Goal: Transaction & Acquisition: Purchase product/service

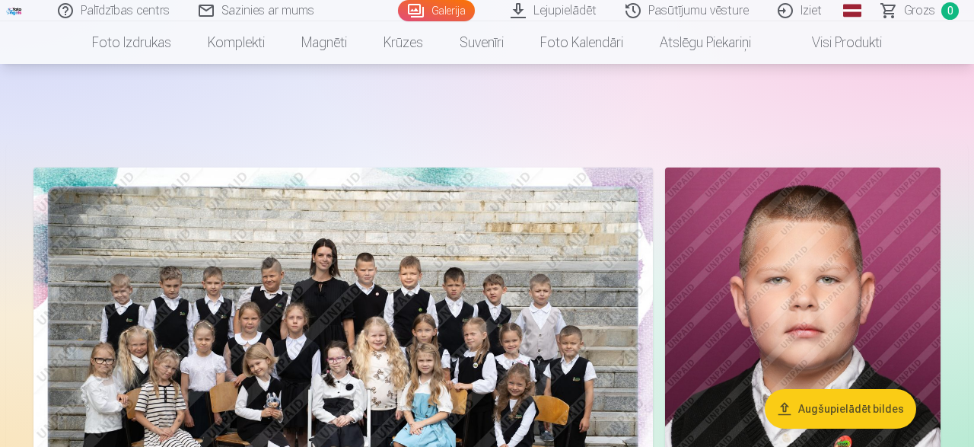
scroll to position [158, 0]
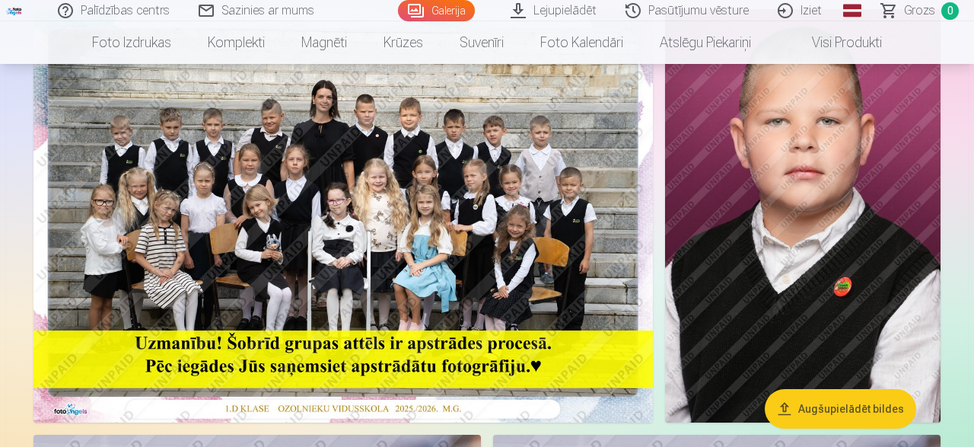
click at [330, 356] on img at bounding box center [343, 215] width 620 height 413
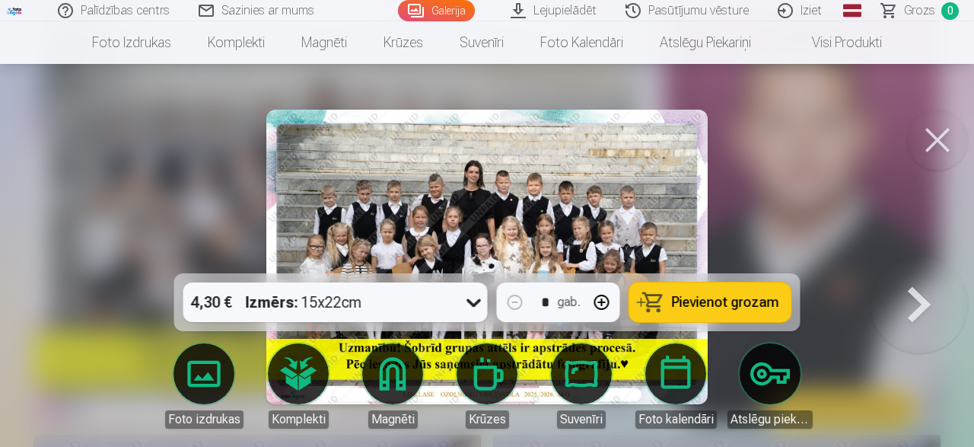
click at [703, 303] on span "Pievienot grozam" at bounding box center [725, 302] width 107 height 14
click at [934, 137] on button at bounding box center [937, 140] width 61 height 61
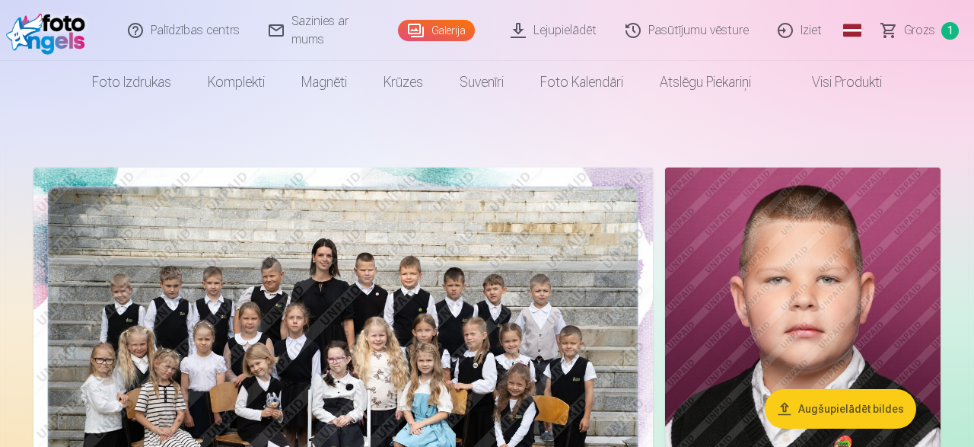
click at [821, 276] on img at bounding box center [803, 373] width 276 height 413
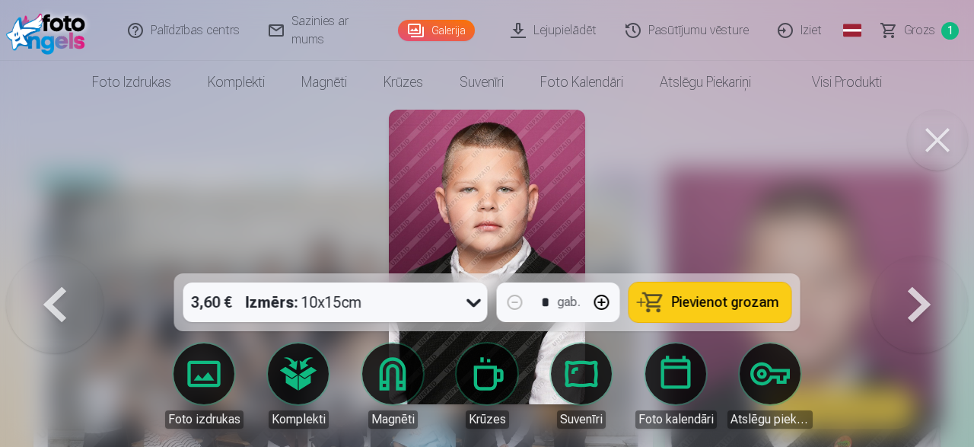
click at [470, 301] on icon at bounding box center [474, 302] width 24 height 24
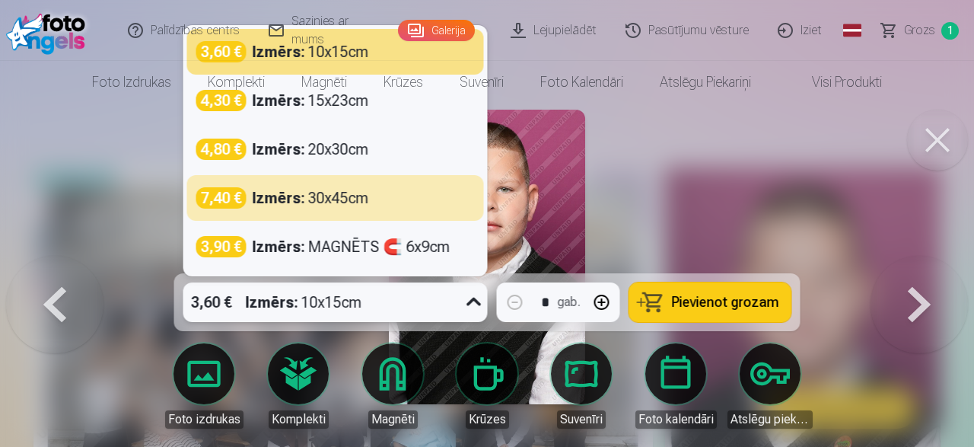
click at [681, 183] on div at bounding box center [487, 223] width 974 height 447
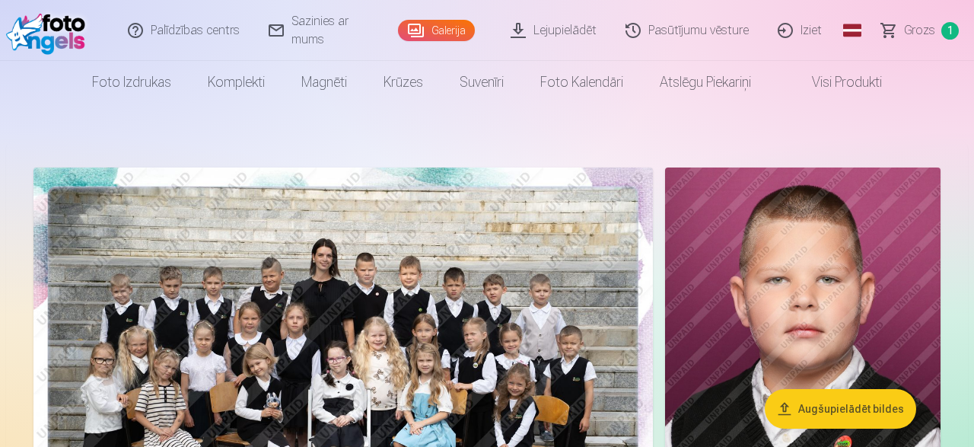
click at [767, 282] on img at bounding box center [803, 373] width 276 height 413
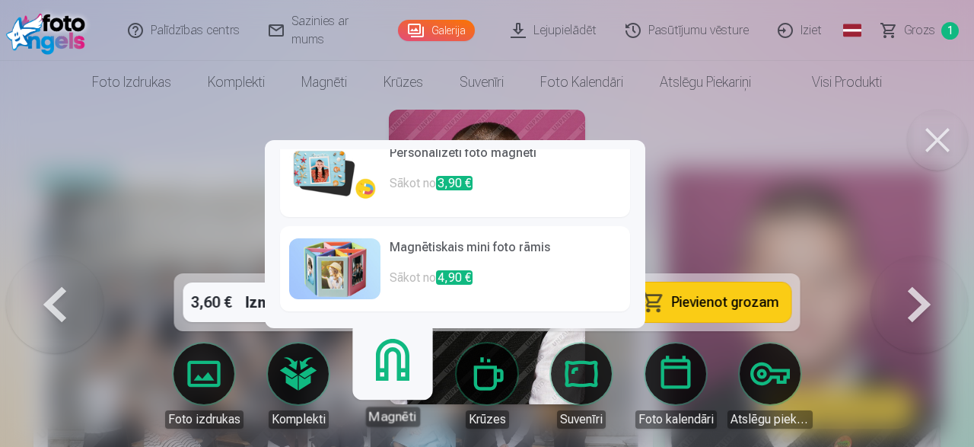
scroll to position [6, 0]
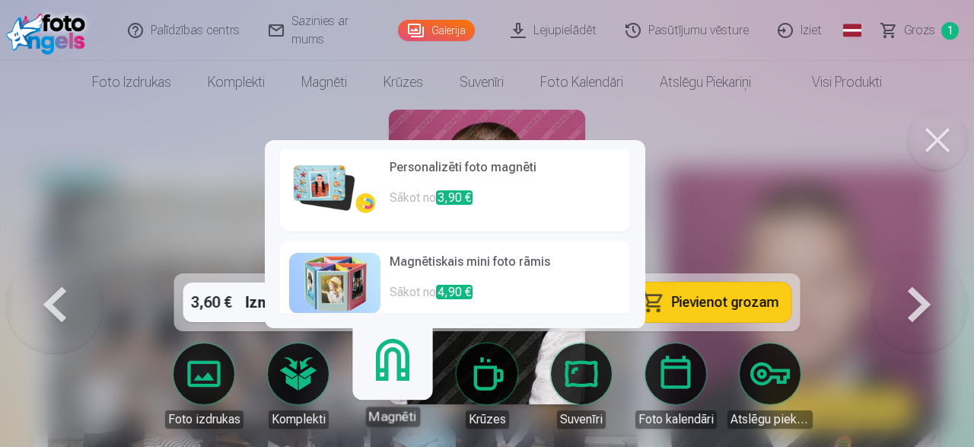
click at [416, 171] on h6 "Personalizēti foto magnēti" at bounding box center [505, 173] width 231 height 30
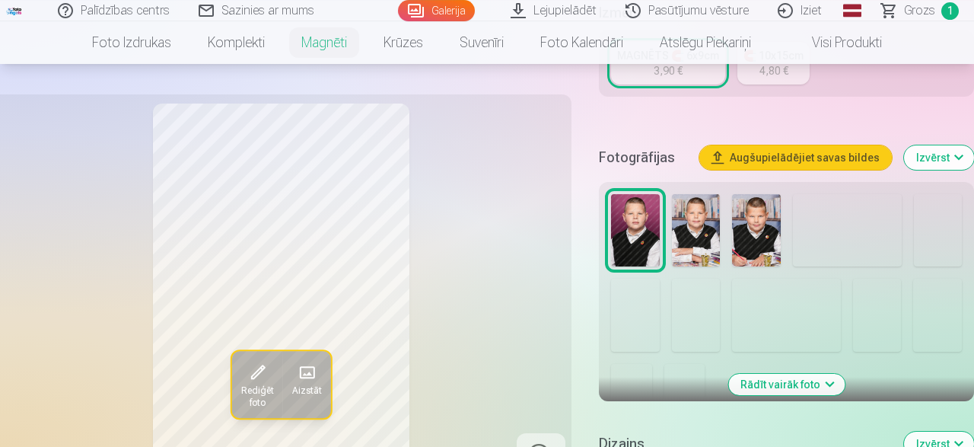
scroll to position [396, 0]
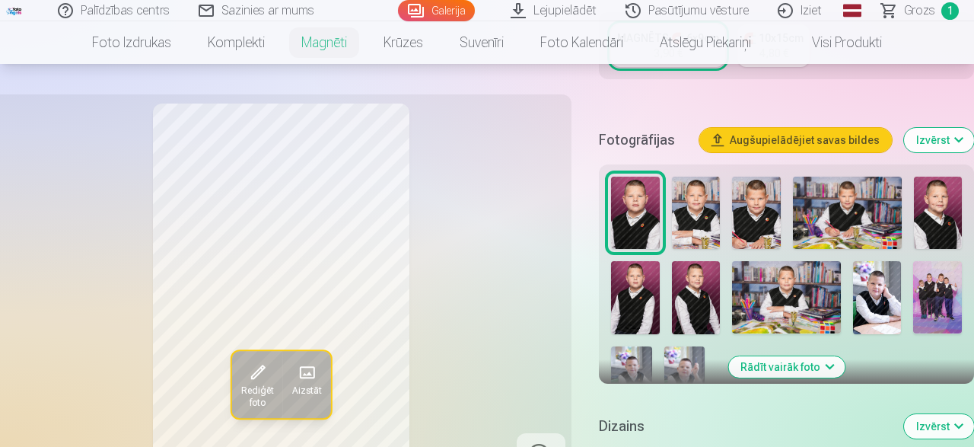
click at [704, 223] on img at bounding box center [696, 213] width 48 height 72
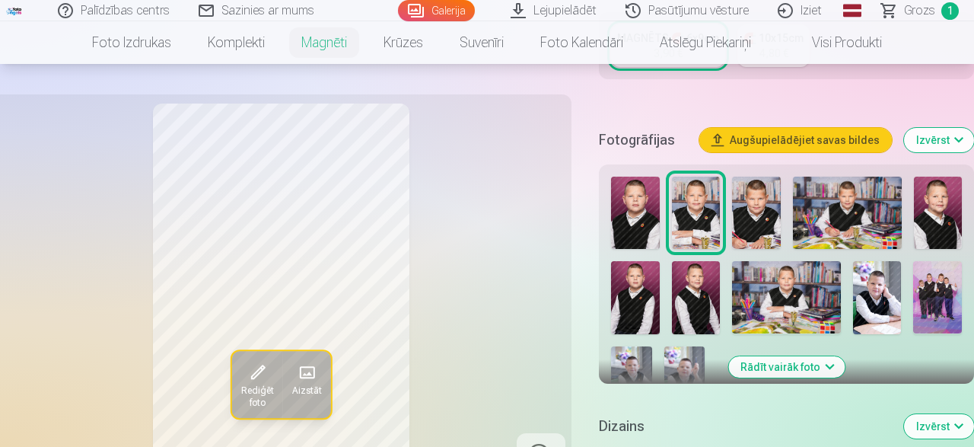
click at [636, 229] on img at bounding box center [635, 213] width 48 height 72
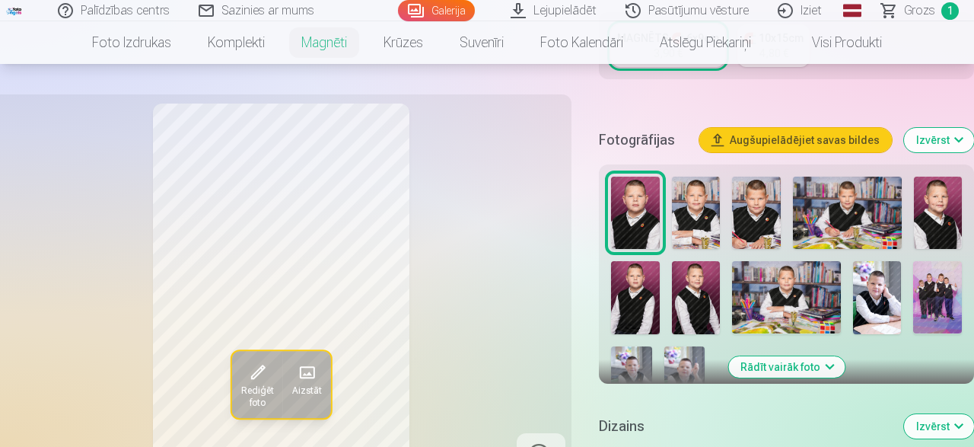
click at [756, 221] on img at bounding box center [756, 213] width 48 height 72
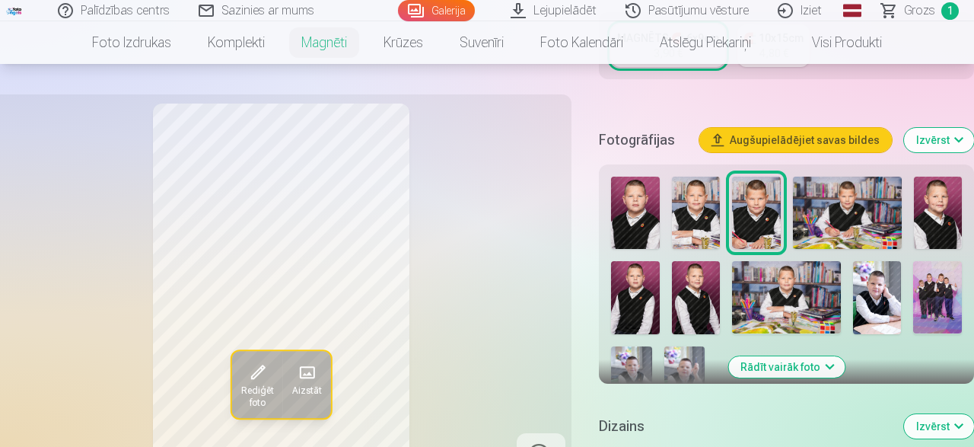
click at [725, 217] on div at bounding box center [786, 292] width 363 height 243
click at [705, 215] on img at bounding box center [696, 213] width 48 height 72
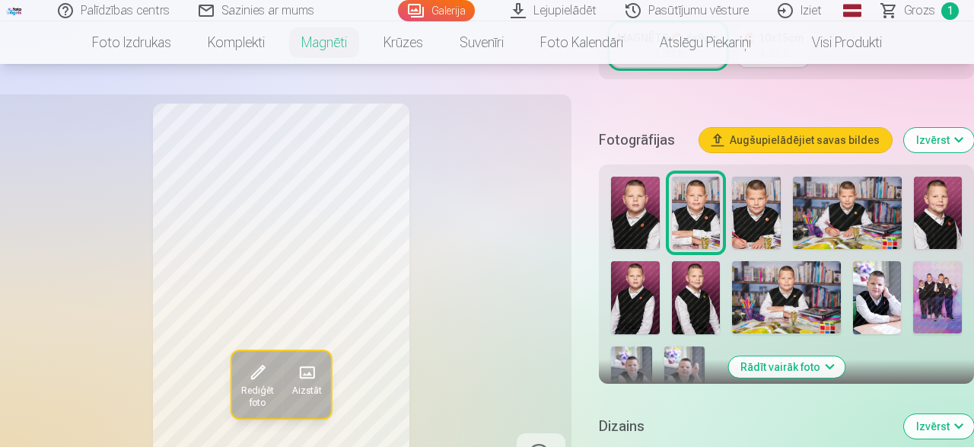
click at [628, 215] on img at bounding box center [635, 213] width 48 height 72
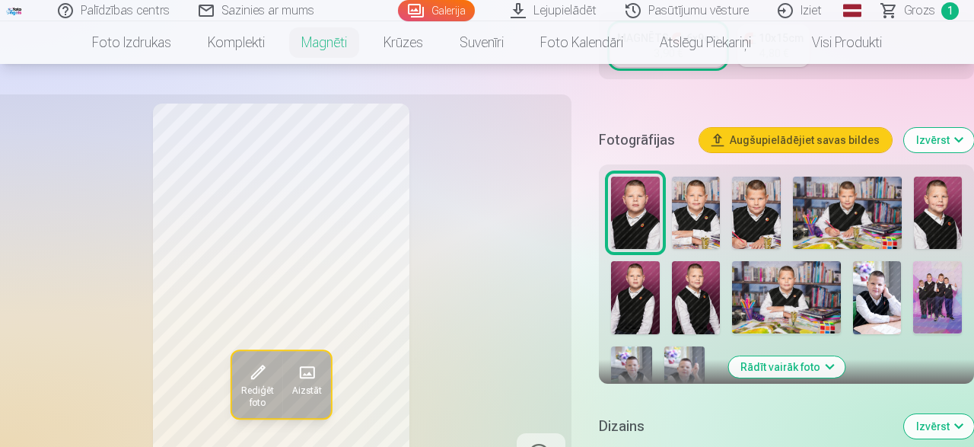
click at [706, 213] on img at bounding box center [696, 213] width 48 height 72
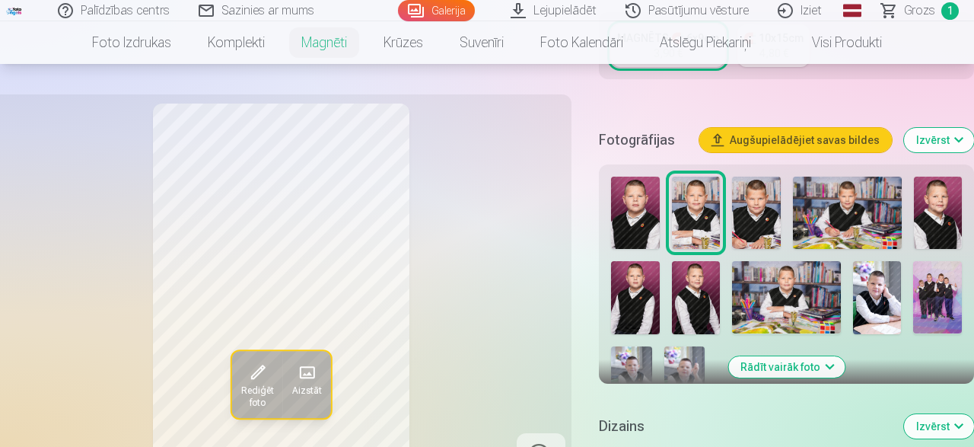
click at [743, 211] on img at bounding box center [756, 213] width 48 height 72
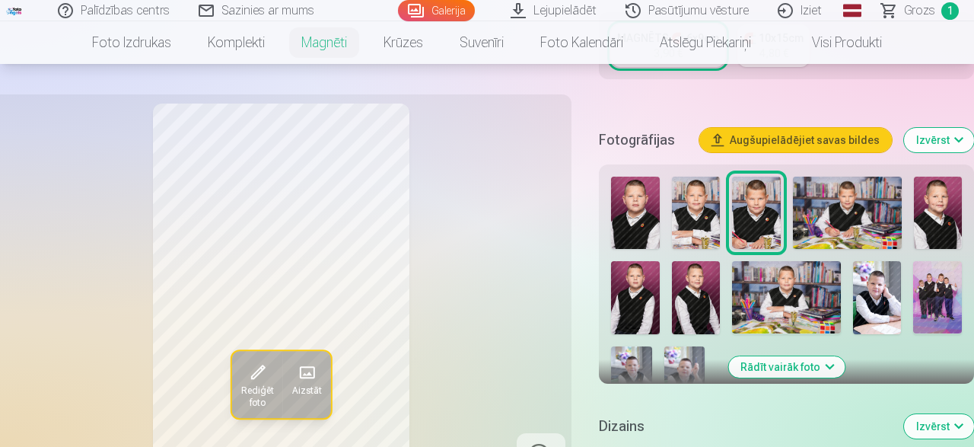
click at [945, 205] on img at bounding box center [938, 213] width 48 height 72
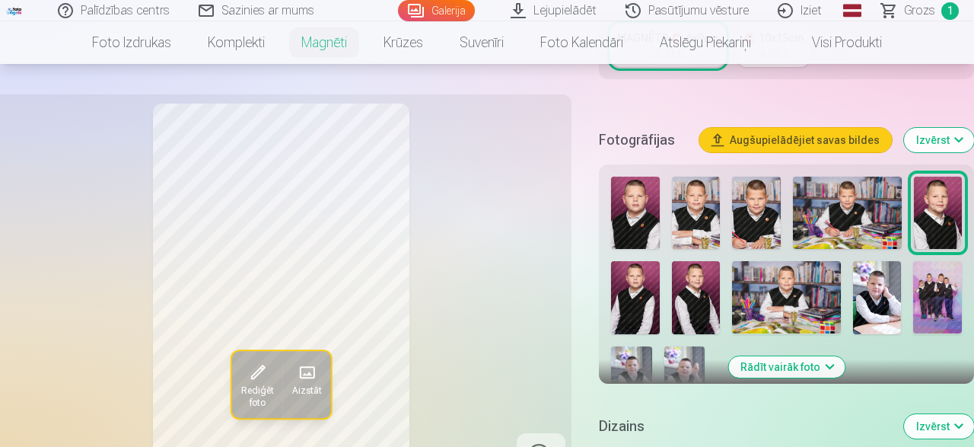
click at [646, 306] on img at bounding box center [635, 297] width 48 height 72
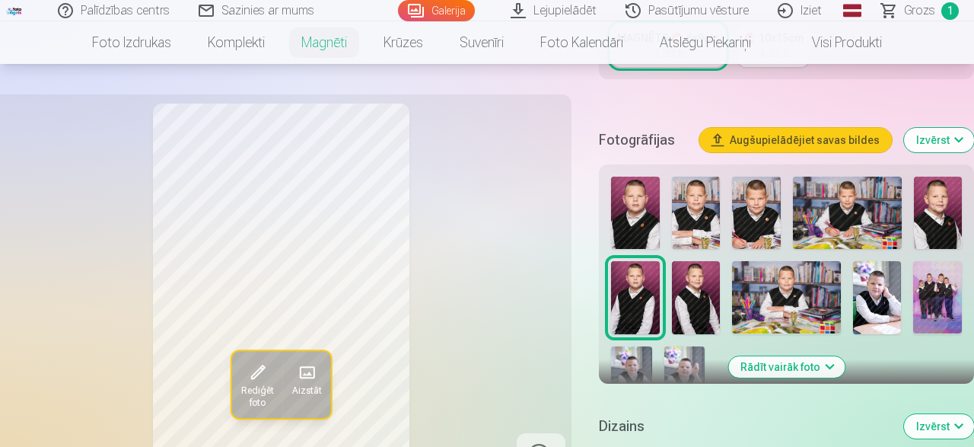
click at [693, 305] on img at bounding box center [696, 297] width 48 height 72
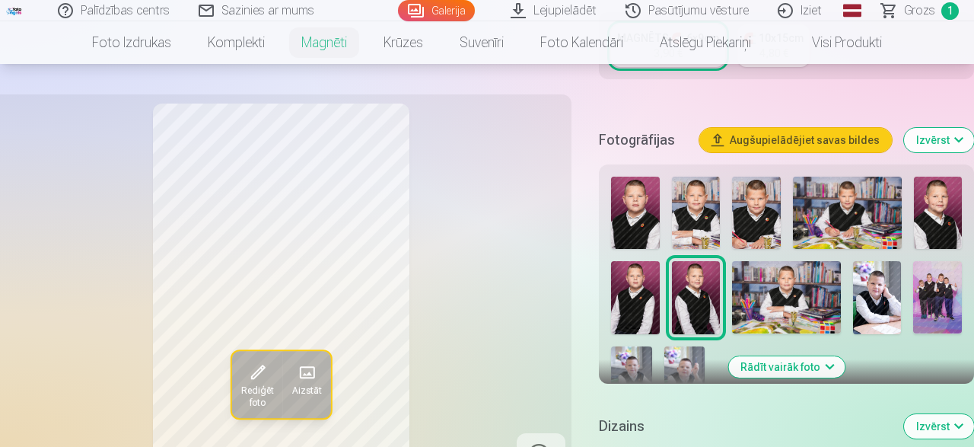
click at [879, 301] on img at bounding box center [877, 297] width 48 height 72
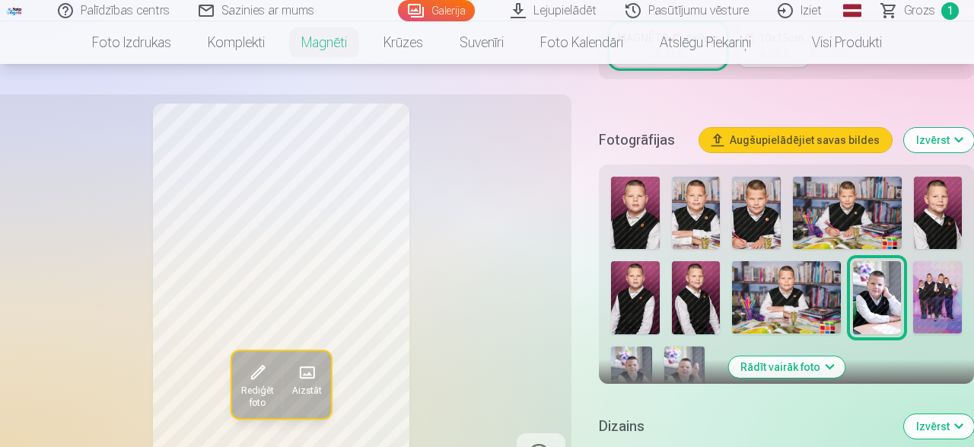
click at [952, 225] on img at bounding box center [938, 213] width 48 height 72
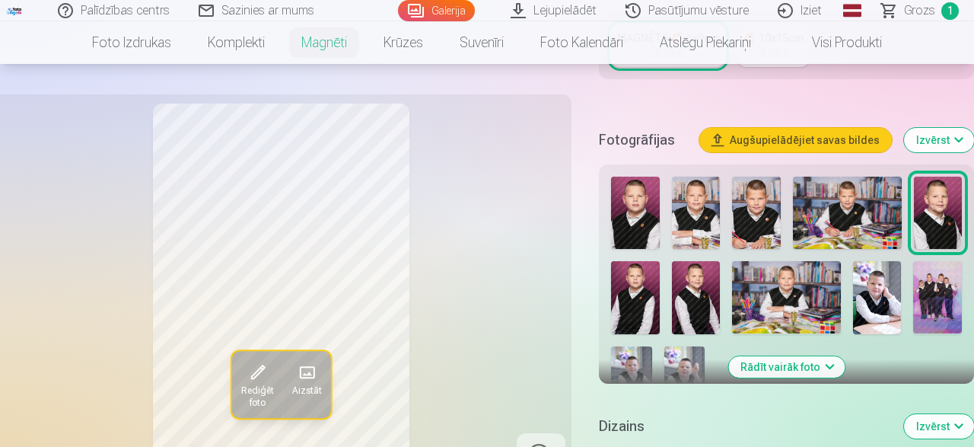
click at [760, 223] on img at bounding box center [756, 213] width 48 height 72
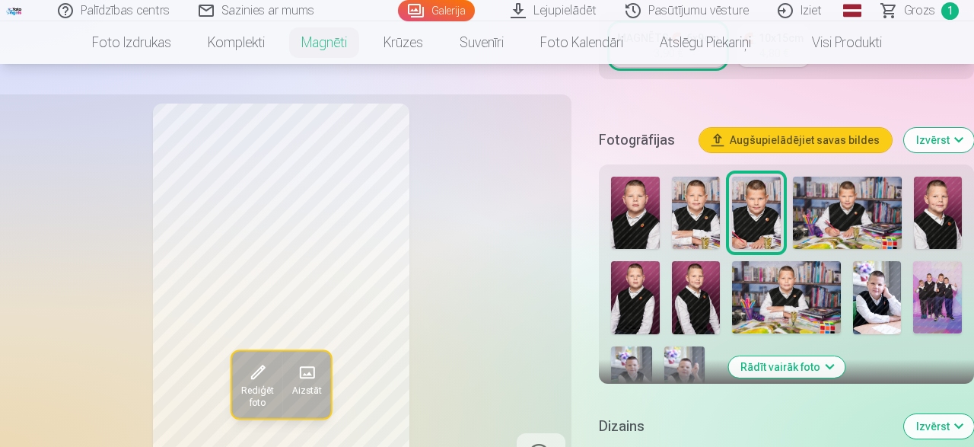
click at [631, 222] on img at bounding box center [635, 213] width 48 height 72
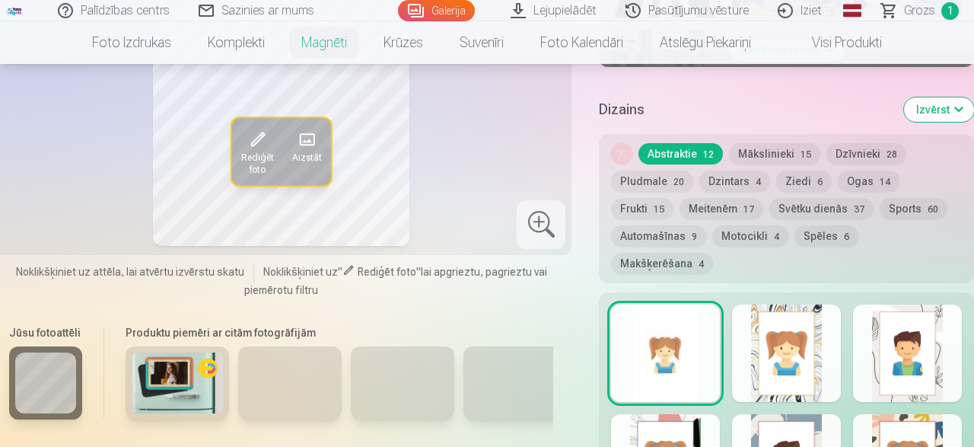
scroll to position [871, 0]
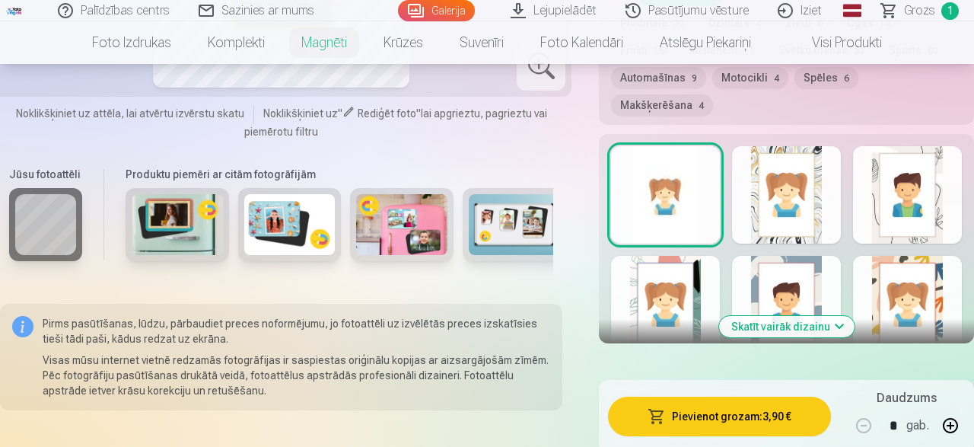
click at [668, 179] on div at bounding box center [665, 194] width 109 height 97
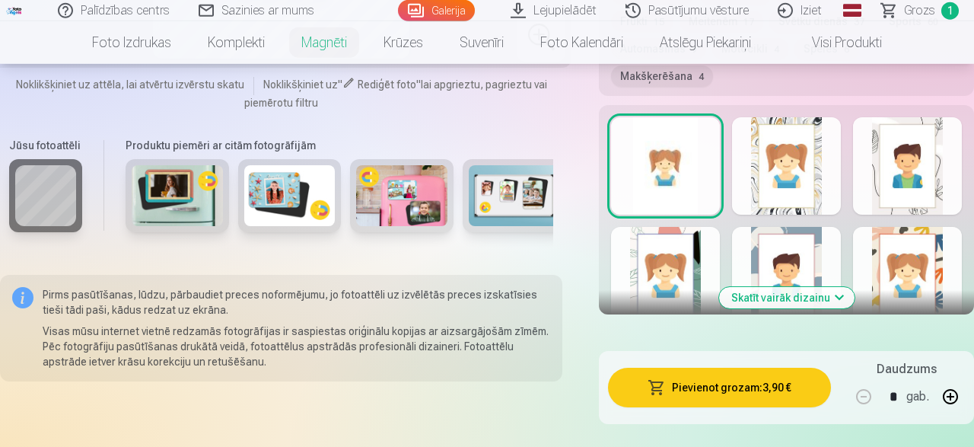
scroll to position [950, 0]
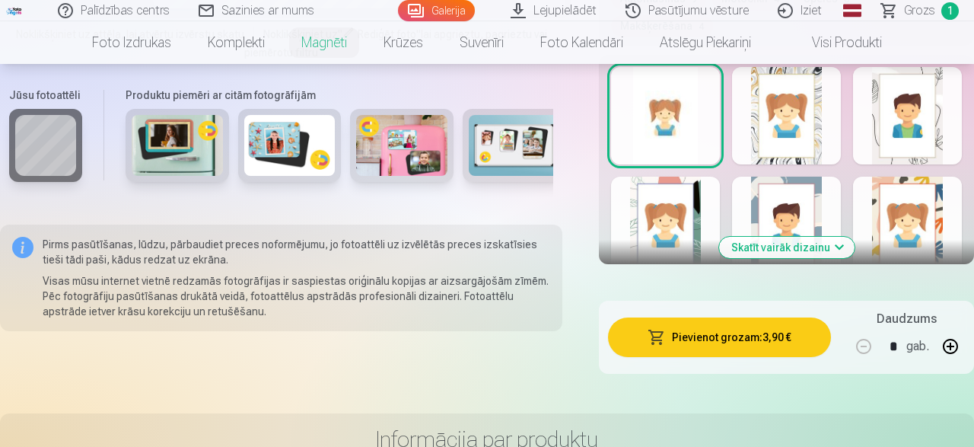
click at [709, 317] on button "Pievienot grozam : 3,90 €" at bounding box center [719, 337] width 223 height 40
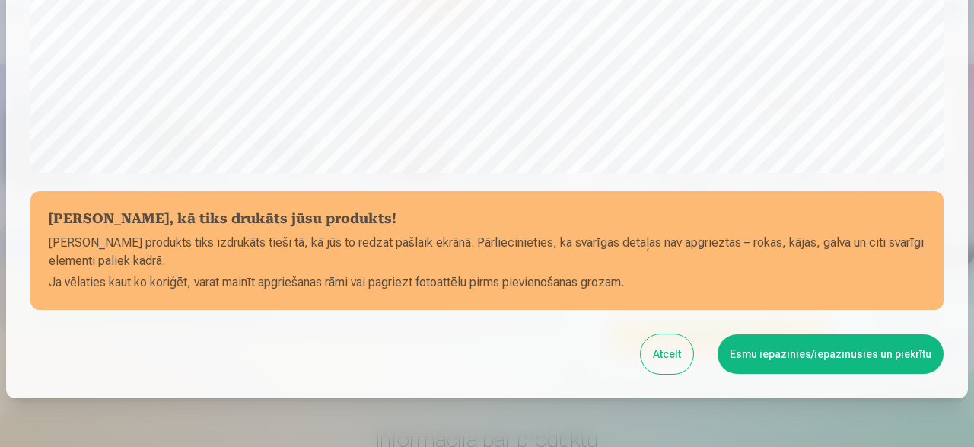
scroll to position [639, 0]
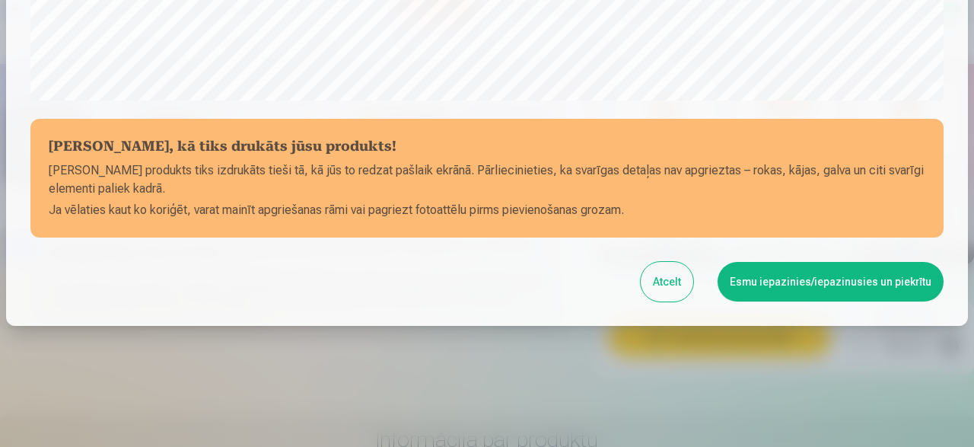
click at [780, 281] on button "Esmu iepazinies/iepazinusies un piekrītu" at bounding box center [831, 282] width 226 height 40
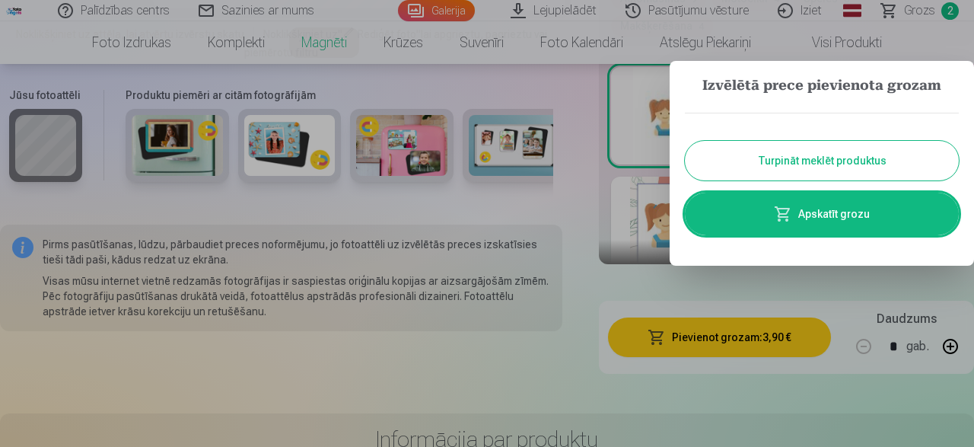
click at [850, 158] on button "Turpināt meklēt produktus" at bounding box center [822, 161] width 274 height 40
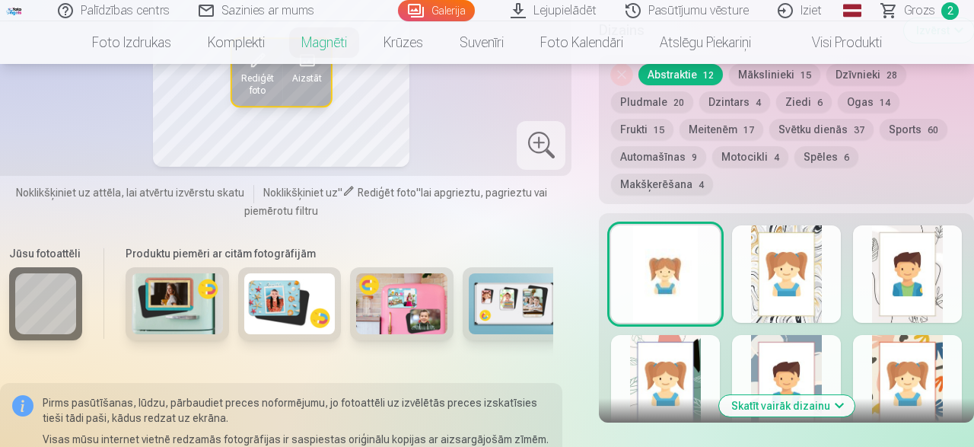
scroll to position [475, 0]
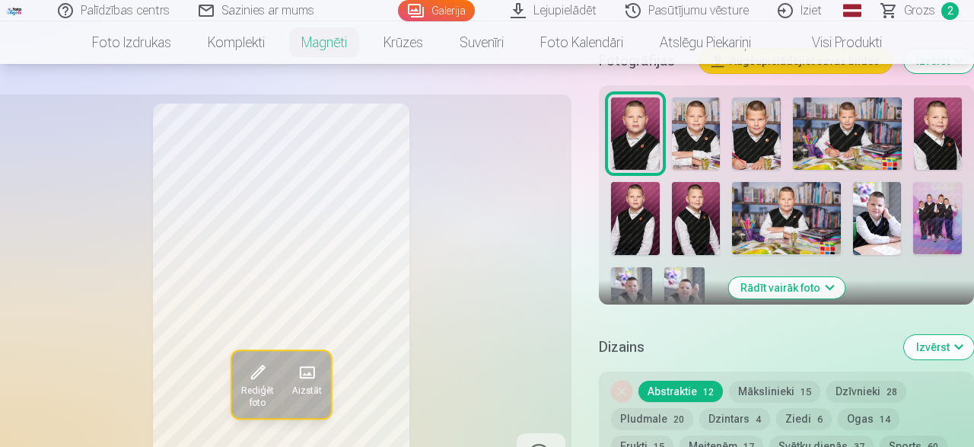
click at [765, 146] on img at bounding box center [756, 133] width 48 height 72
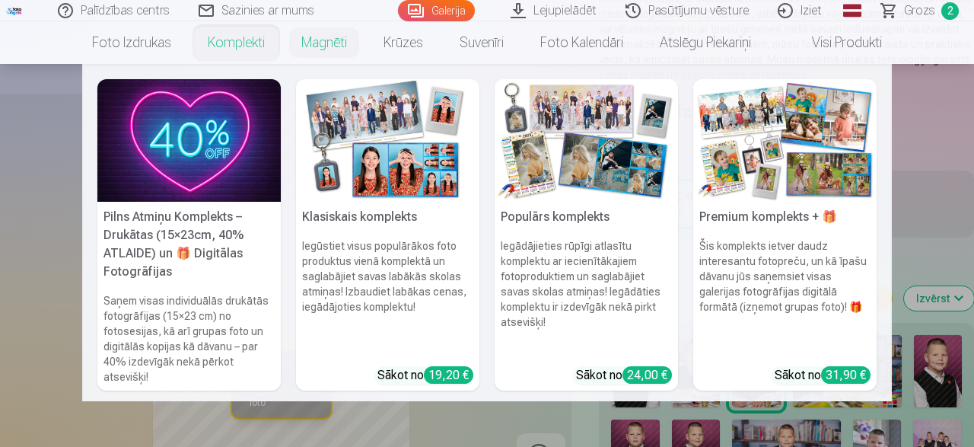
scroll to position [158, 0]
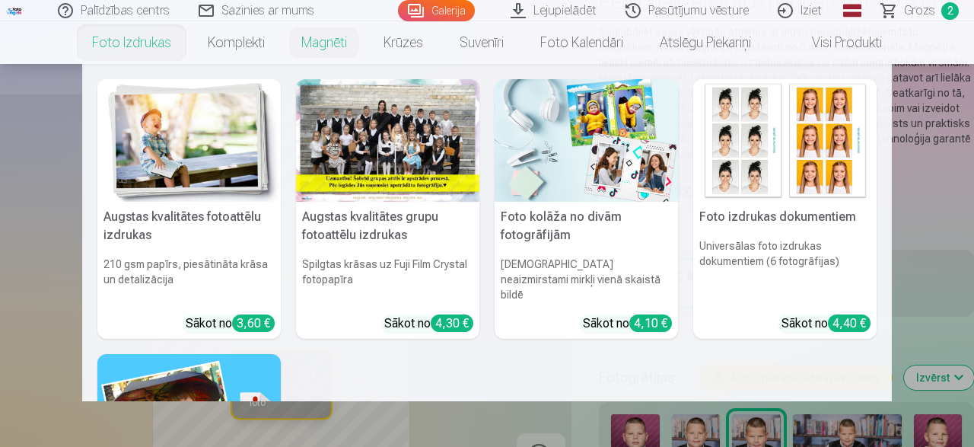
click at [148, 46] on link "Foto izdrukas" at bounding box center [132, 42] width 116 height 43
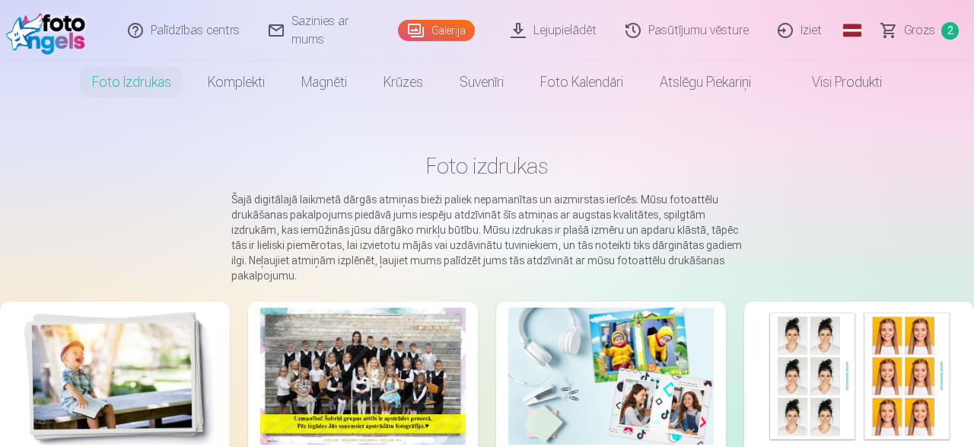
click at [451, 25] on link "Galerija" at bounding box center [436, 30] width 77 height 21
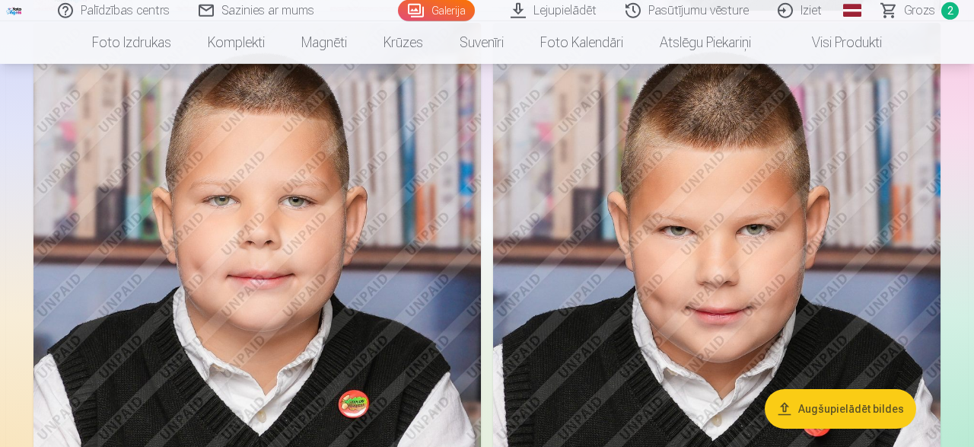
scroll to position [554, 0]
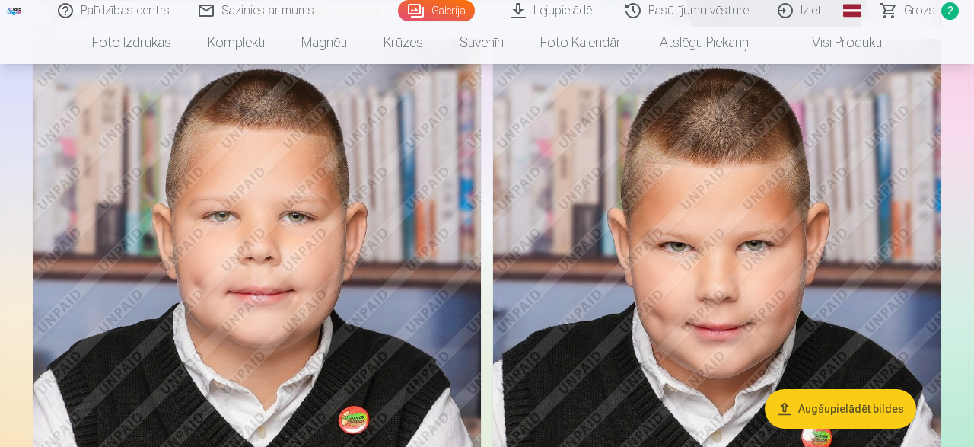
click at [620, 285] on img at bounding box center [717, 374] width 448 height 671
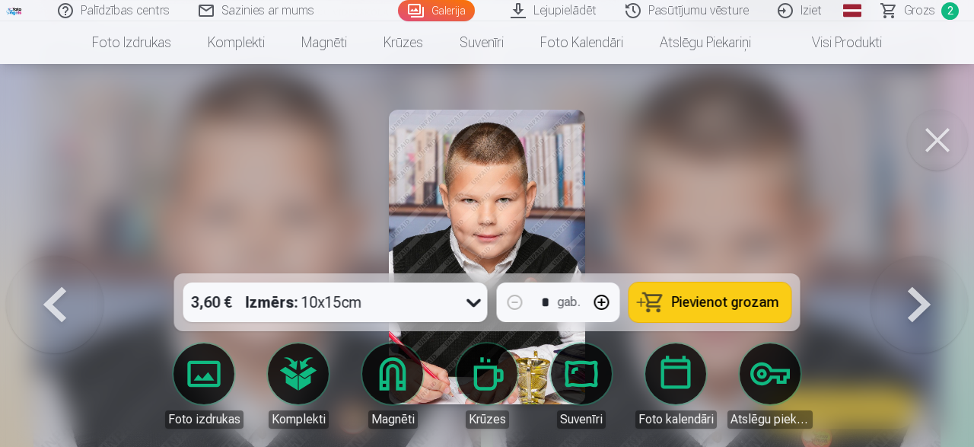
click at [748, 298] on span "Pievienot grozam" at bounding box center [725, 302] width 107 height 14
click at [50, 258] on button at bounding box center [54, 257] width 97 height 2
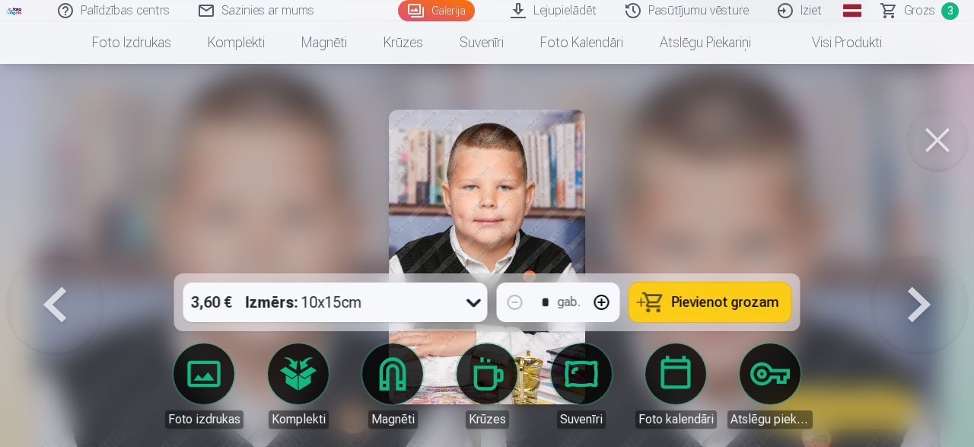
click at [904, 258] on button at bounding box center [919, 257] width 97 height 2
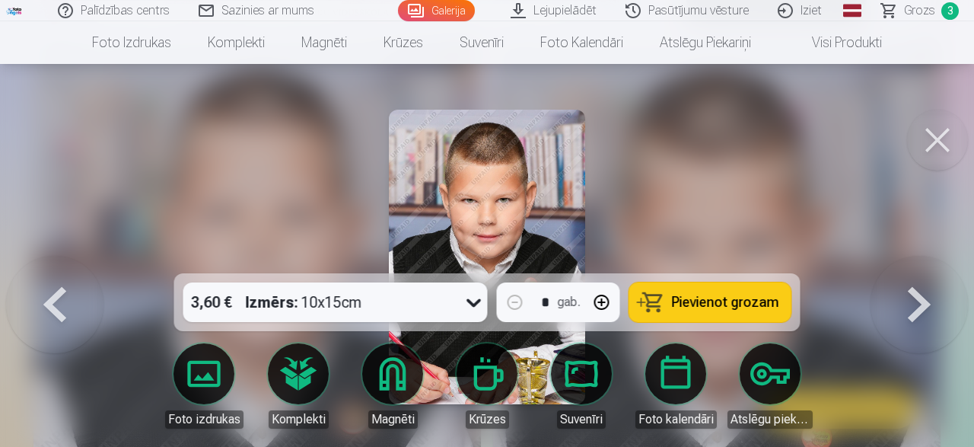
click at [907, 258] on button at bounding box center [919, 257] width 97 height 2
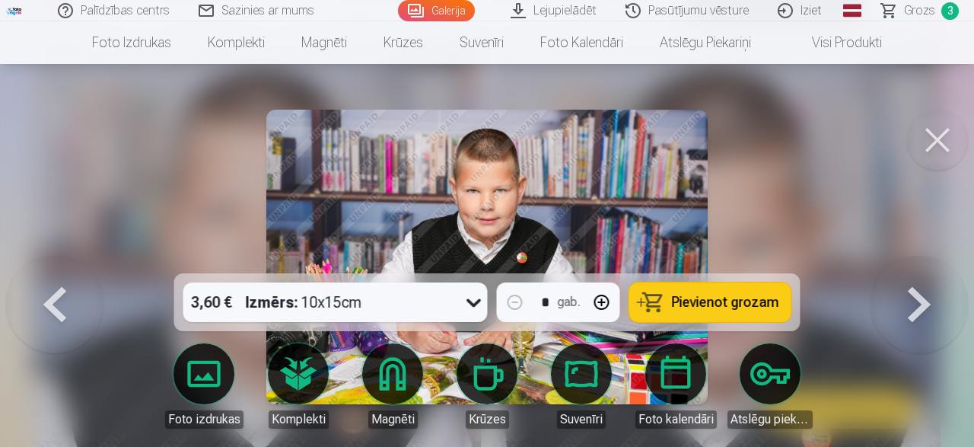
click at [672, 306] on button "Pievienot grozam" at bounding box center [711, 302] width 162 height 40
click at [931, 10] on span "Grozs" at bounding box center [919, 11] width 31 height 18
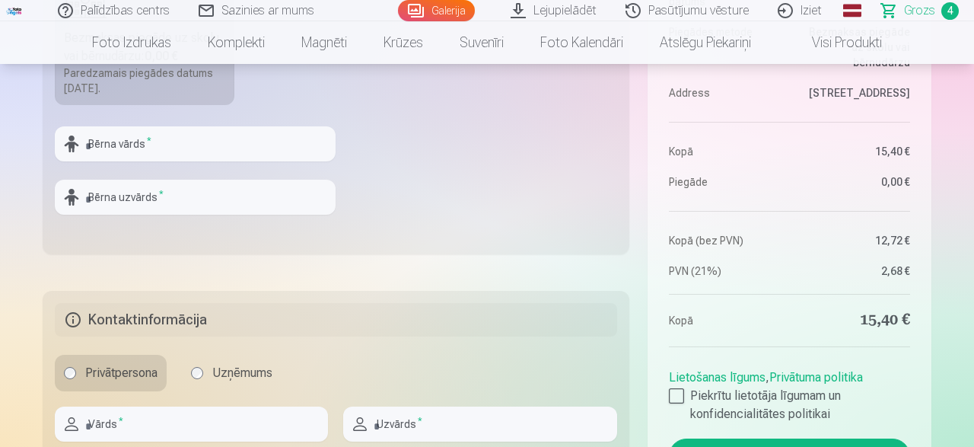
scroll to position [238, 0]
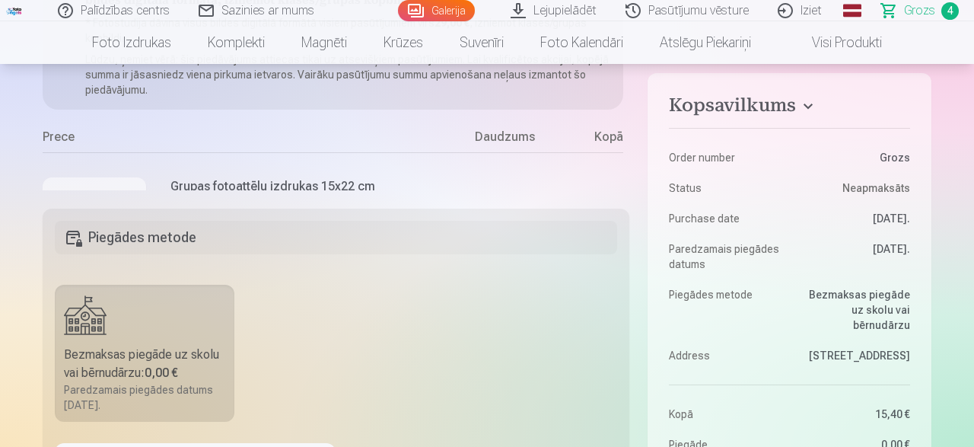
click at [950, 16] on span "4" at bounding box center [951, 11] width 18 height 18
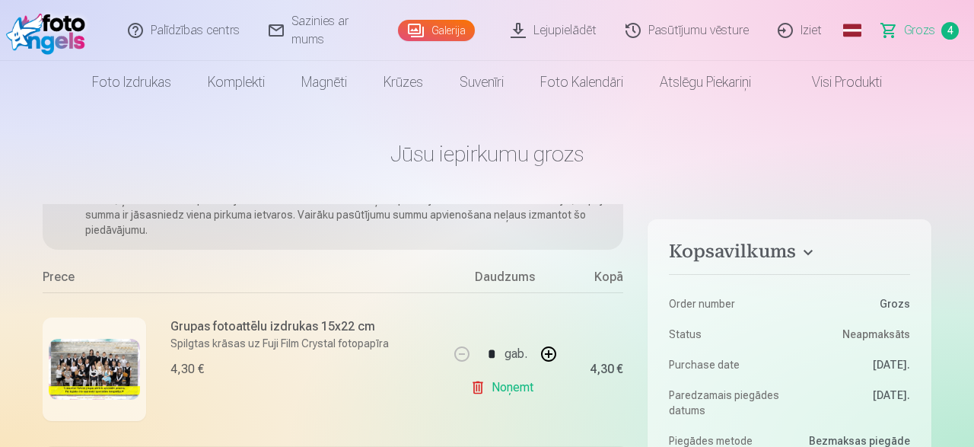
scroll to position [0, 0]
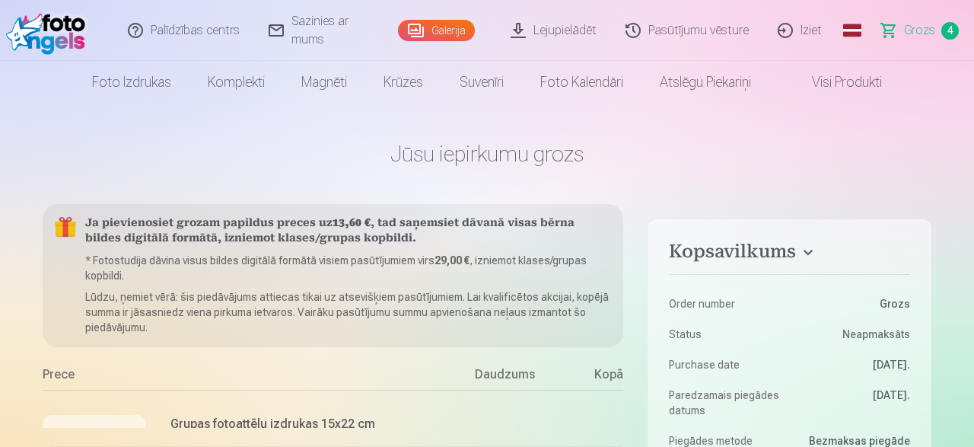
click at [430, 33] on link "Galerija" at bounding box center [436, 30] width 77 height 21
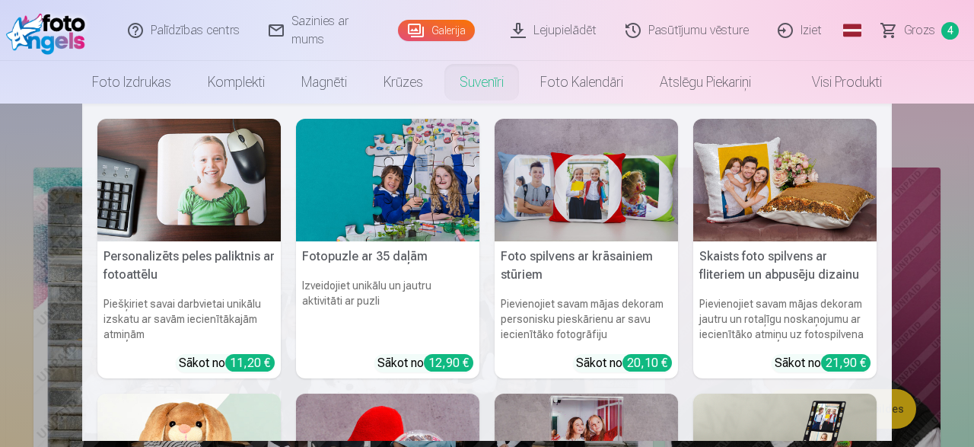
click at [494, 86] on link "Suvenīri" at bounding box center [482, 82] width 81 height 43
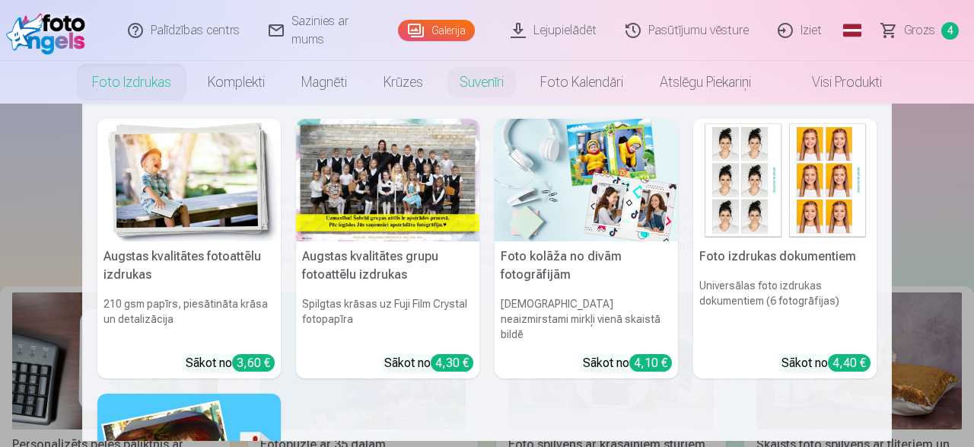
click at [767, 202] on img at bounding box center [784, 180] width 183 height 123
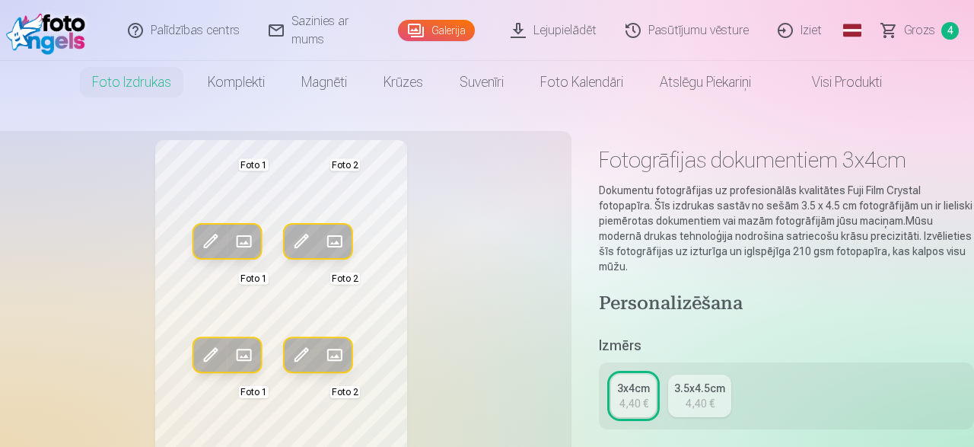
click at [336, 238] on span at bounding box center [335, 241] width 24 height 24
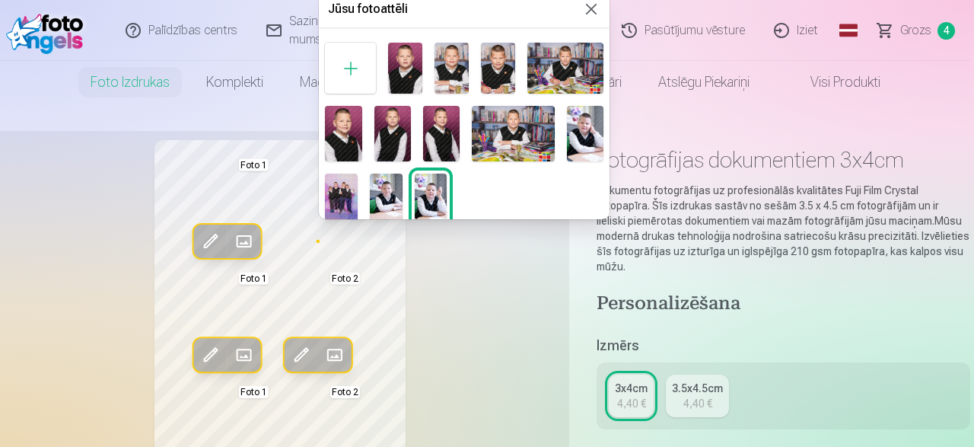
click at [336, 133] on img at bounding box center [343, 133] width 37 height 55
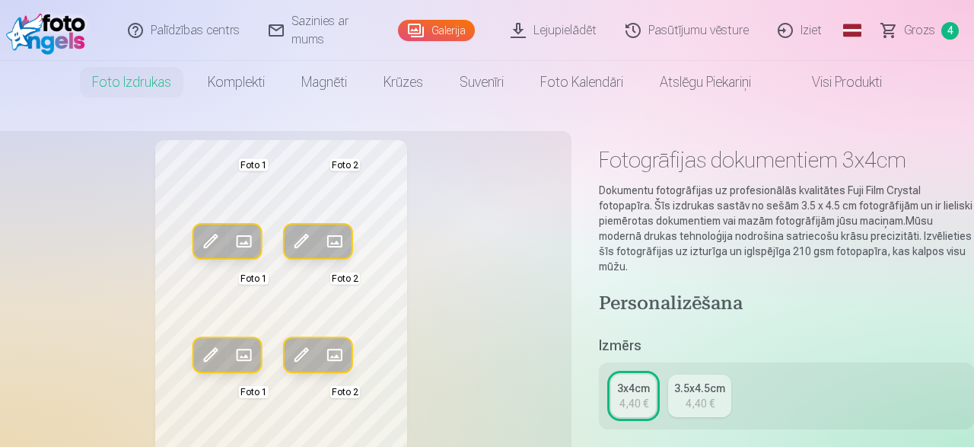
click at [241, 241] on span at bounding box center [243, 241] width 24 height 24
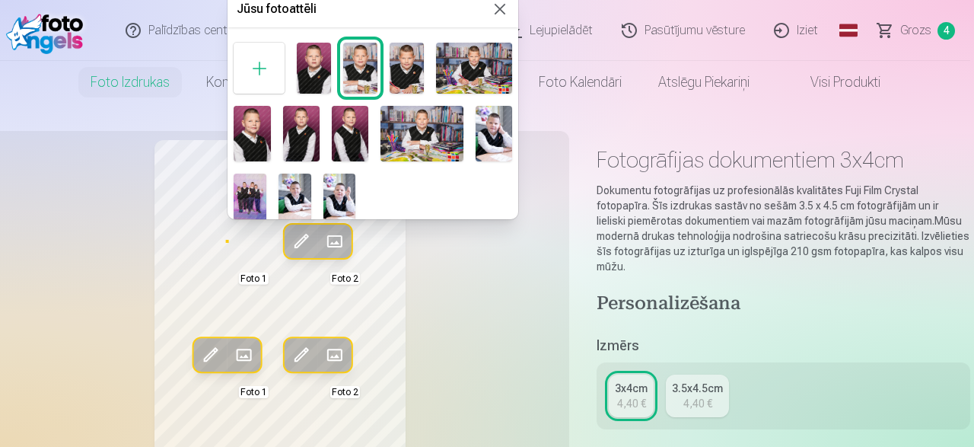
click at [307, 130] on img at bounding box center [301, 133] width 37 height 55
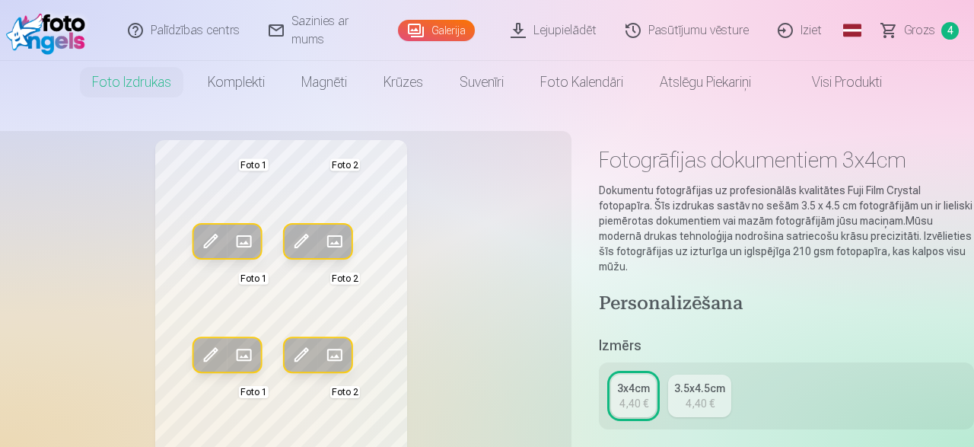
click at [244, 234] on span at bounding box center [243, 241] width 24 height 24
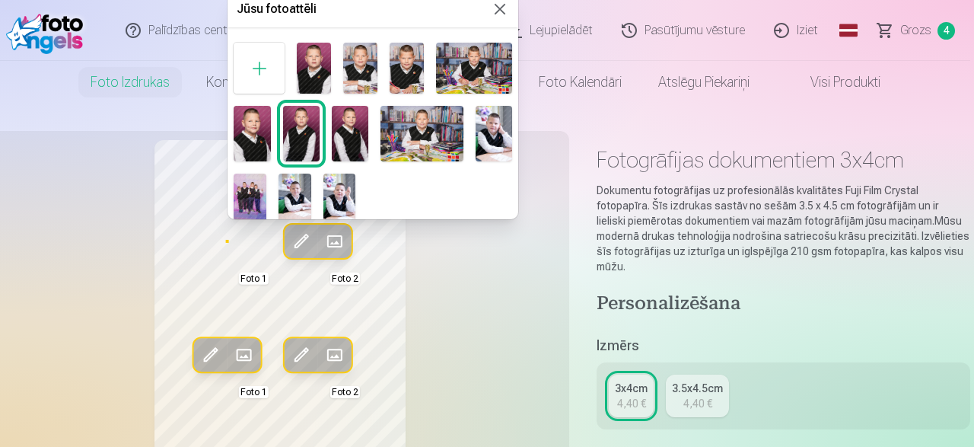
click at [317, 61] on img at bounding box center [314, 68] width 34 height 51
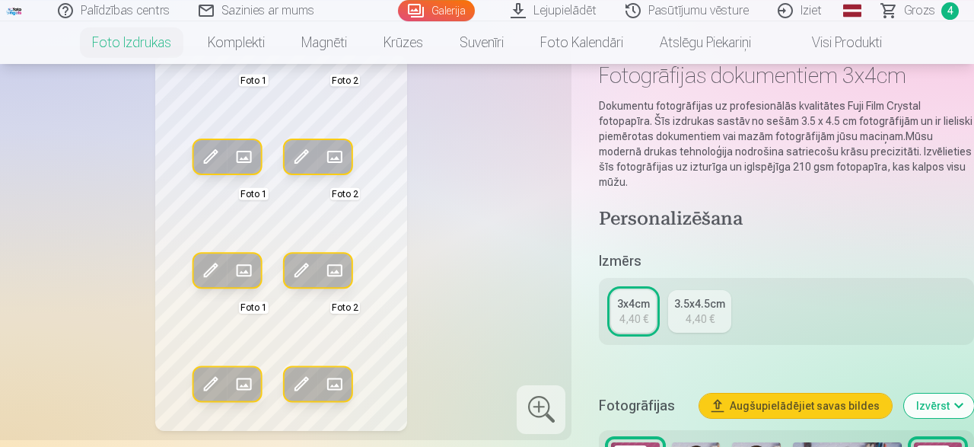
scroll to position [79, 0]
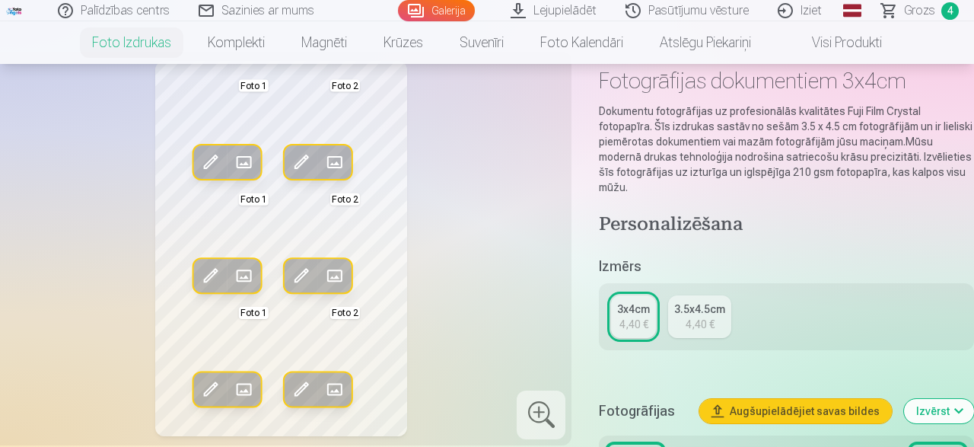
click at [334, 165] on span at bounding box center [335, 162] width 24 height 24
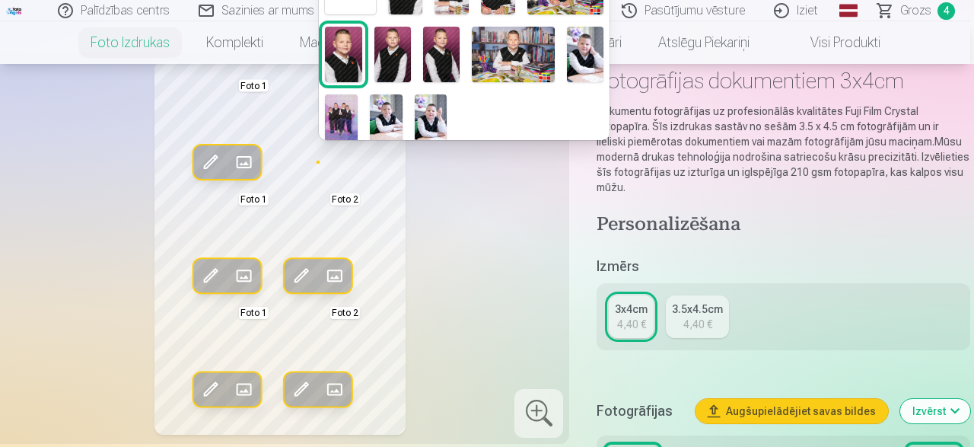
click at [348, 55] on img at bounding box center [343, 54] width 37 height 55
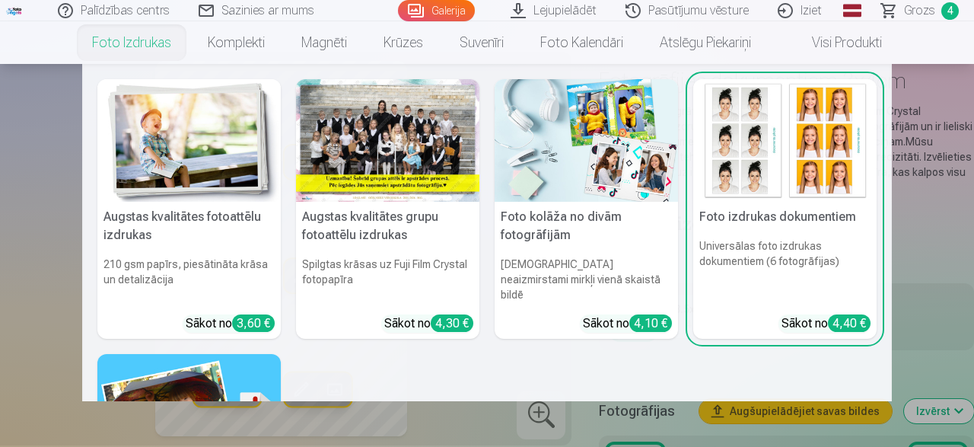
click at [732, 176] on img at bounding box center [784, 140] width 183 height 123
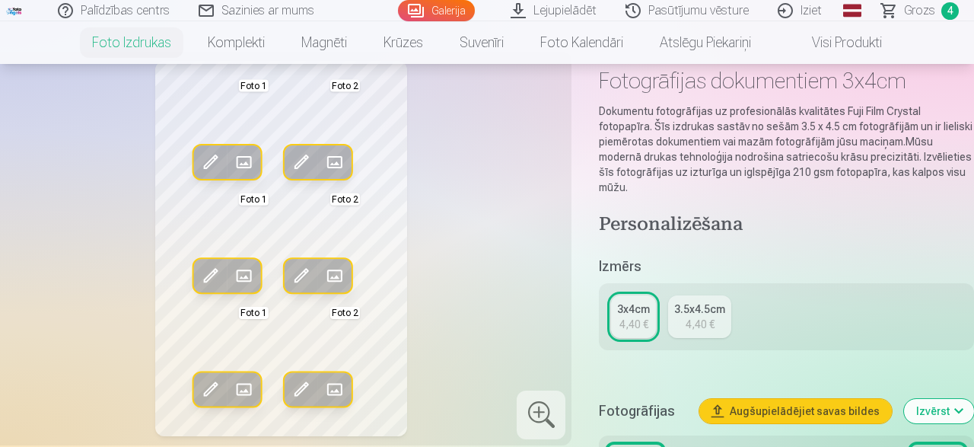
scroll to position [0, 0]
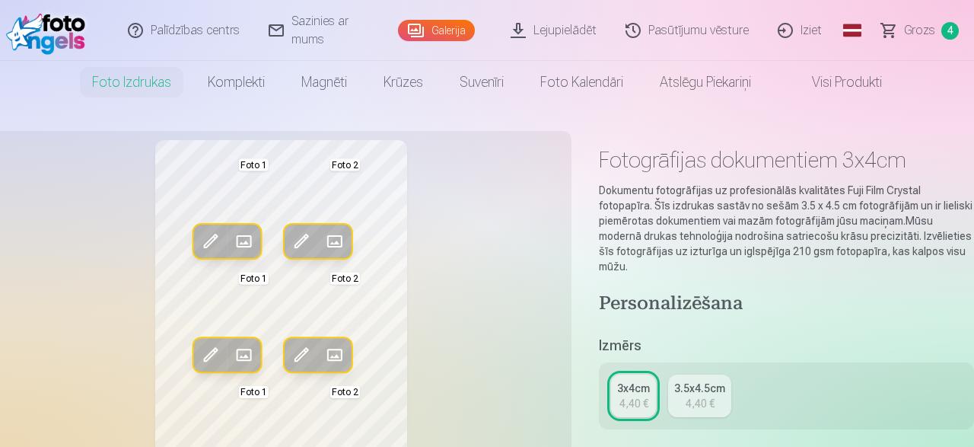
click at [336, 234] on span at bounding box center [335, 241] width 24 height 24
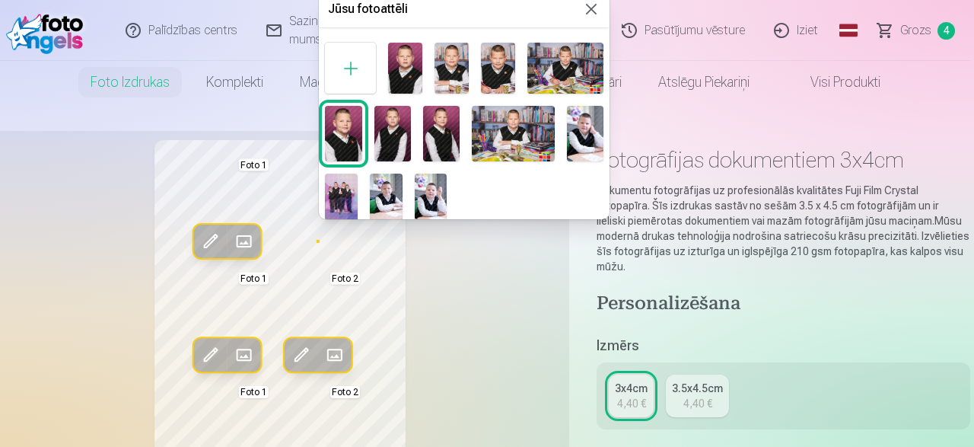
click at [408, 67] on img at bounding box center [405, 68] width 34 height 51
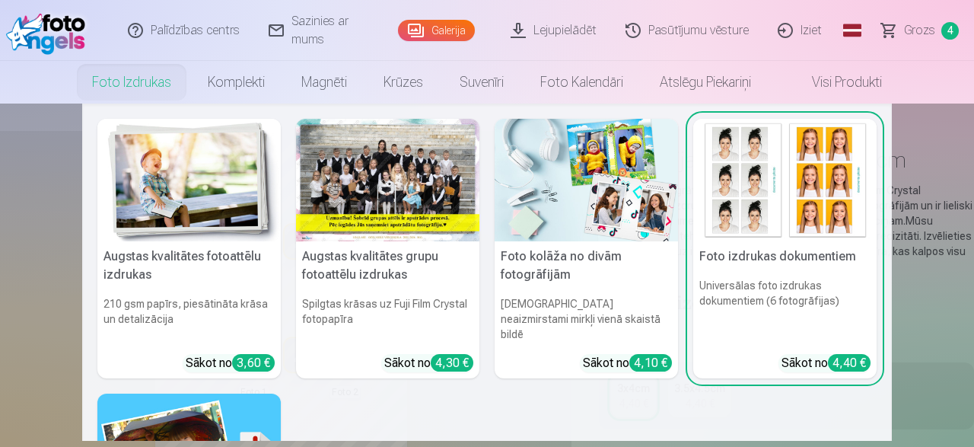
click at [153, 84] on link "Foto izdrukas" at bounding box center [132, 82] width 116 height 43
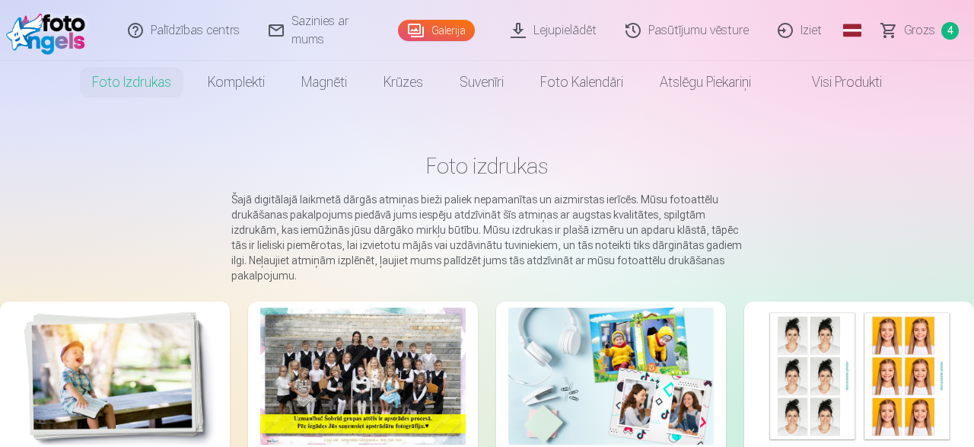
click at [153, 84] on link "Foto izdrukas" at bounding box center [132, 82] width 116 height 43
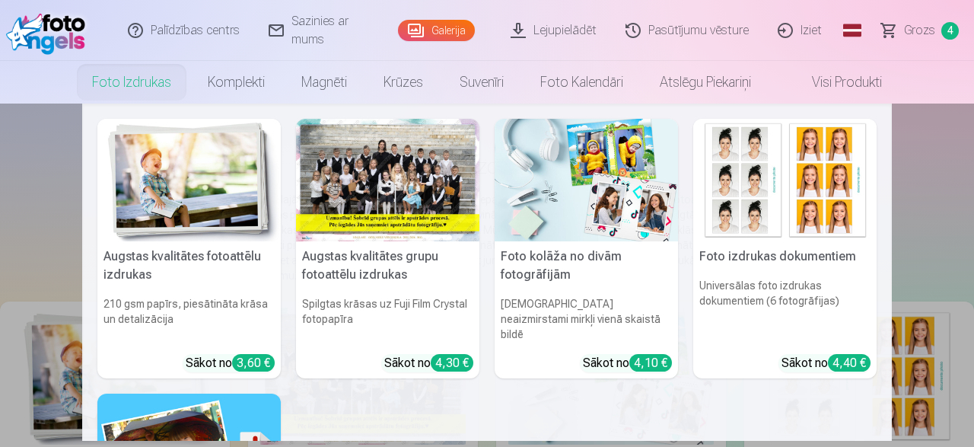
click at [819, 192] on img at bounding box center [784, 180] width 183 height 123
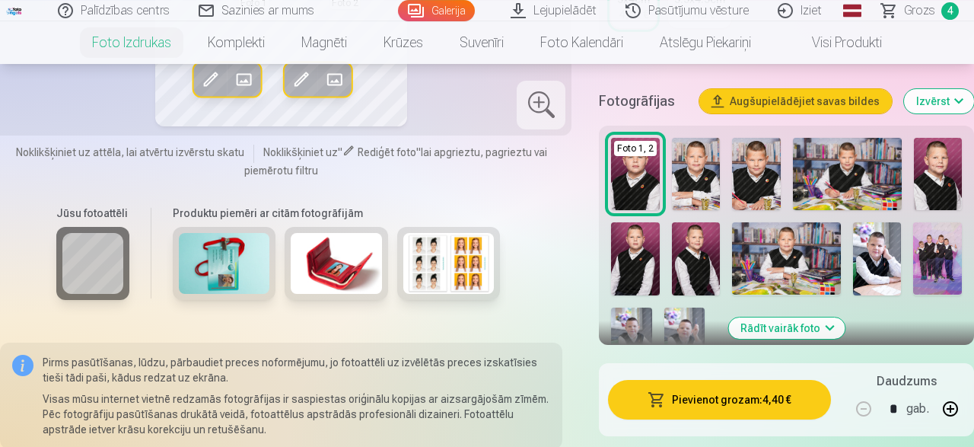
scroll to position [396, 0]
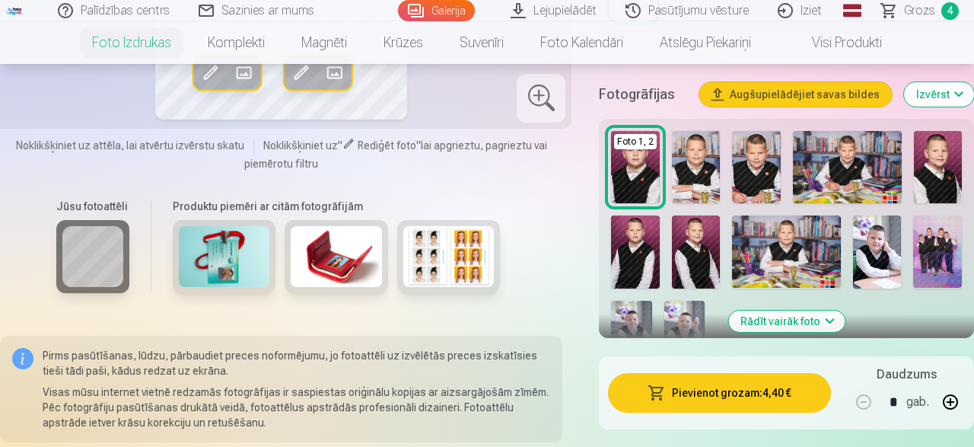
click at [717, 381] on button "Pievienot grozam : 4,40 €" at bounding box center [719, 393] width 223 height 40
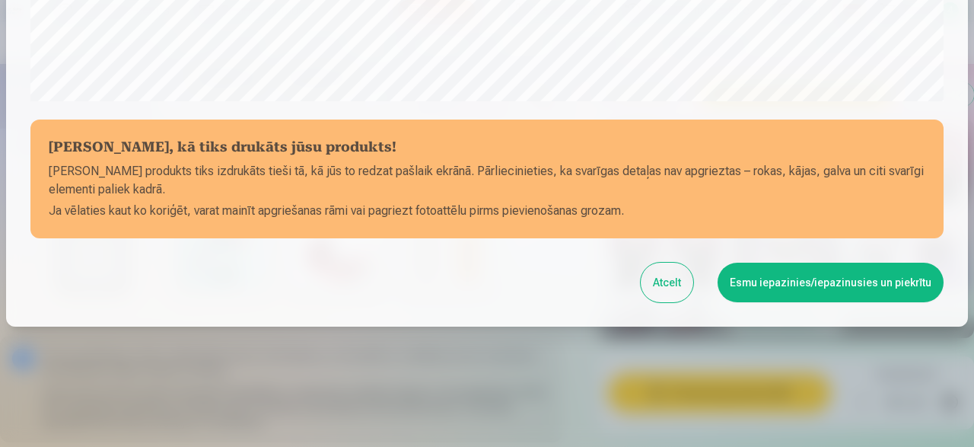
scroll to position [639, 0]
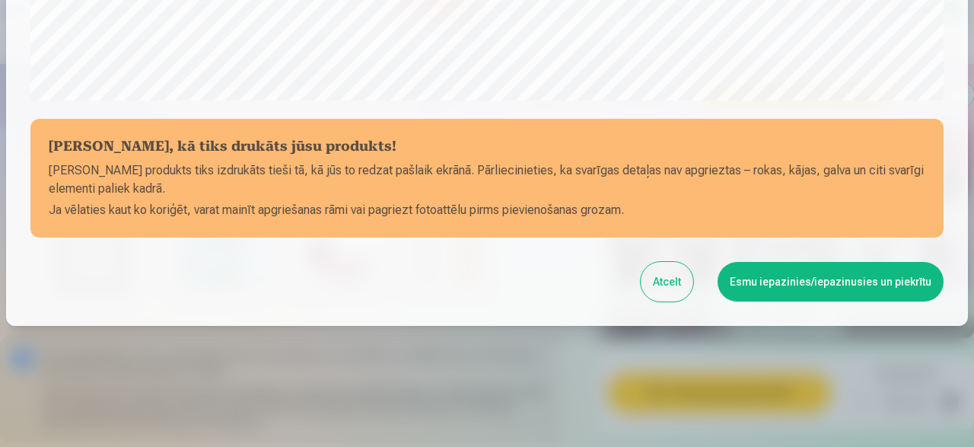
click at [830, 276] on button "Esmu iepazinies/iepazinusies un piekrītu" at bounding box center [831, 282] width 226 height 40
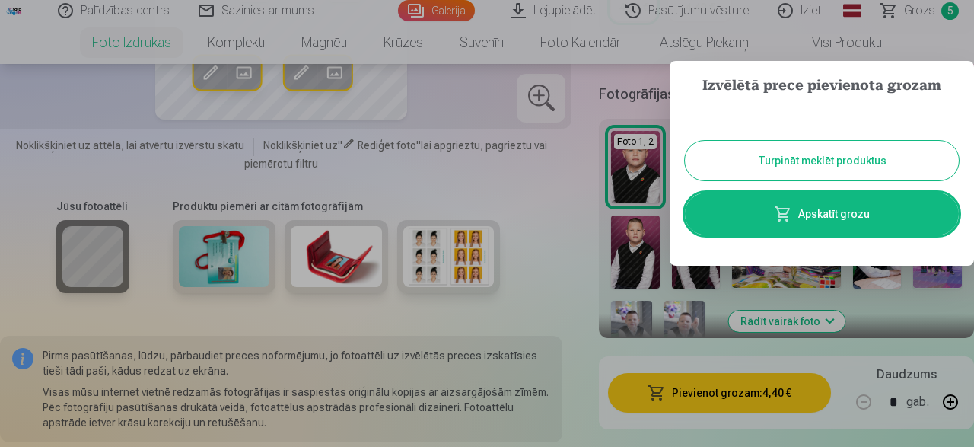
click at [856, 164] on button "Turpināt meklēt produktus" at bounding box center [822, 161] width 274 height 40
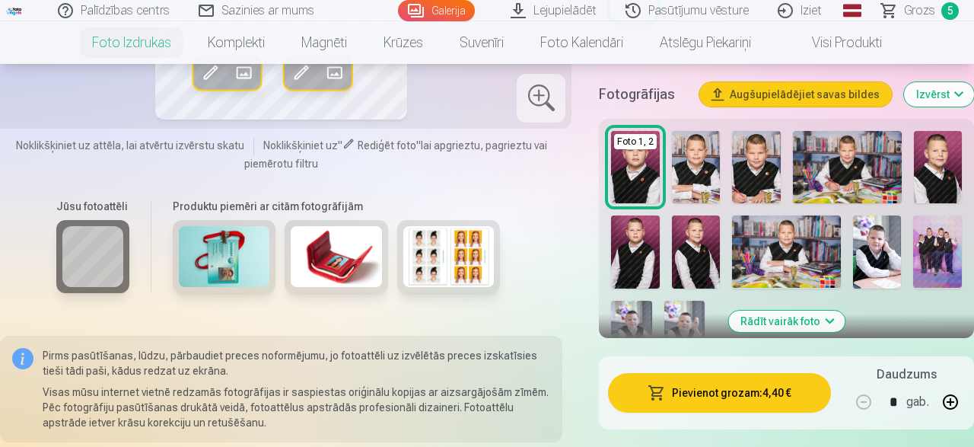
click at [926, 232] on img at bounding box center [937, 251] width 48 height 72
click at [451, 5] on link "Galerija" at bounding box center [436, 10] width 77 height 21
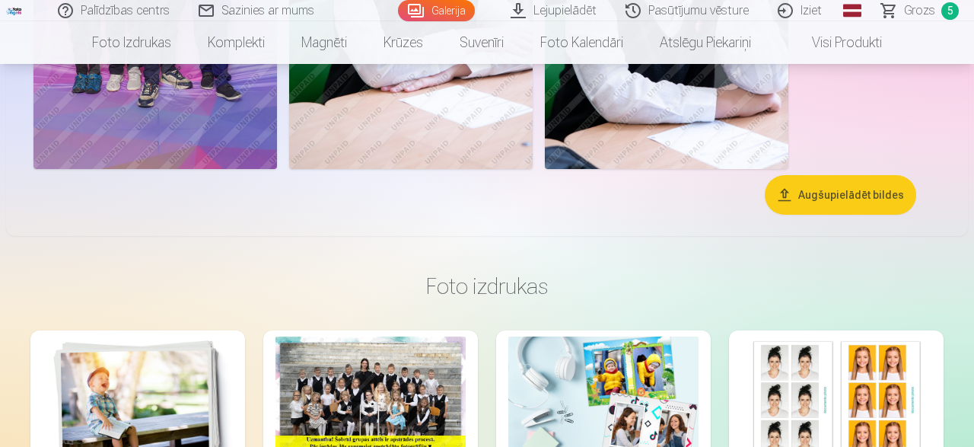
scroll to position [2692, 0]
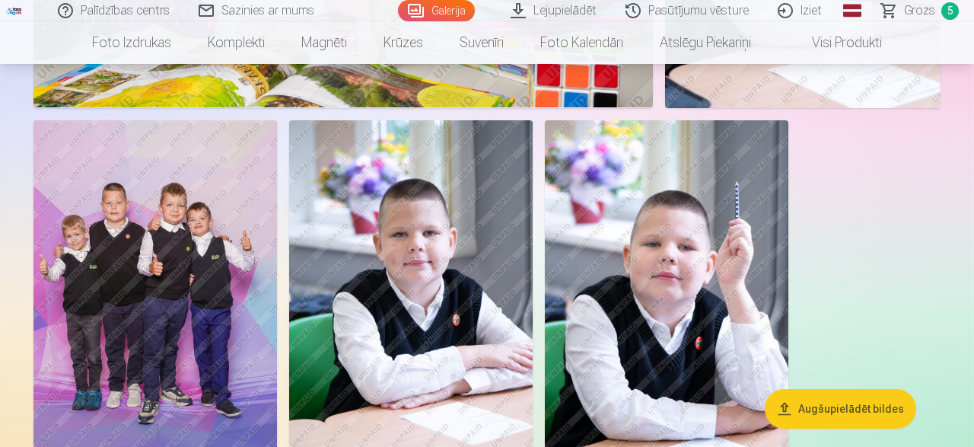
click at [182, 244] on img at bounding box center [155, 302] width 244 height 365
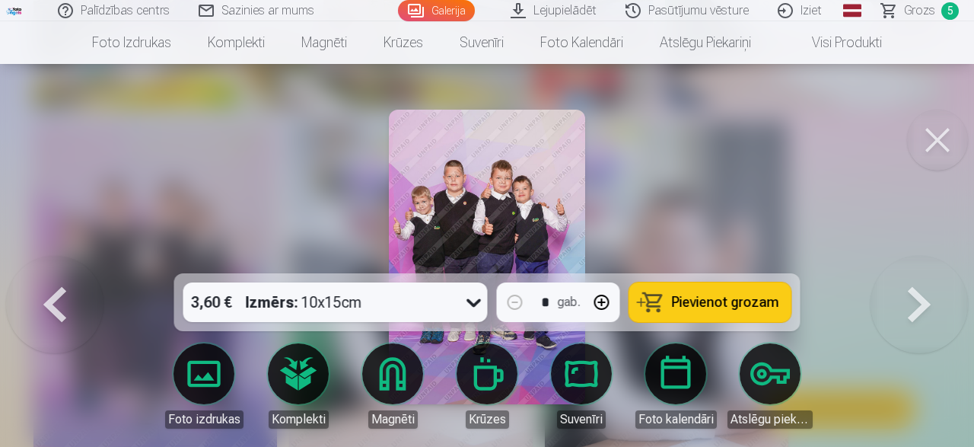
click at [728, 309] on span "Pievienot grozam" at bounding box center [725, 302] width 107 height 14
click at [919, 15] on span "Grozs" at bounding box center [919, 11] width 31 height 18
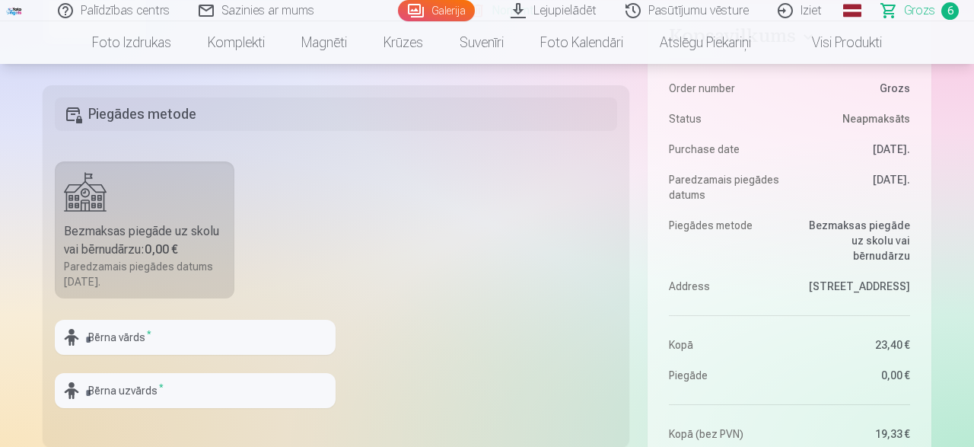
scroll to position [396, 0]
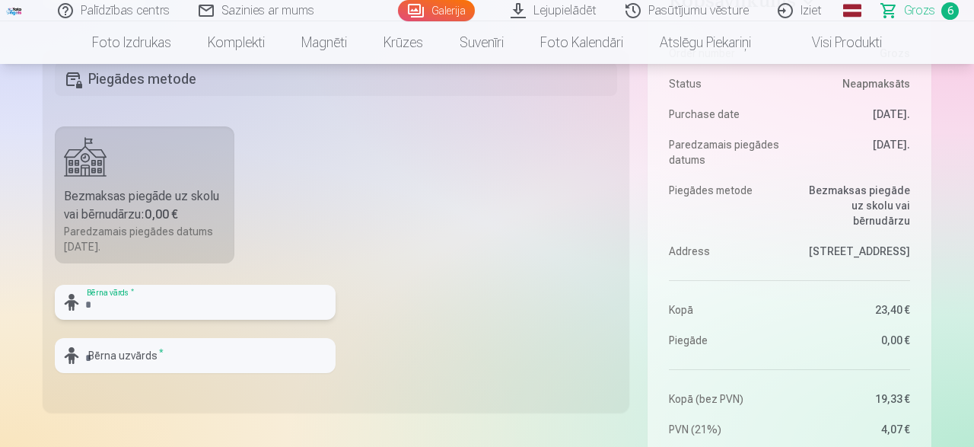
click at [171, 302] on input "text" at bounding box center [195, 302] width 281 height 35
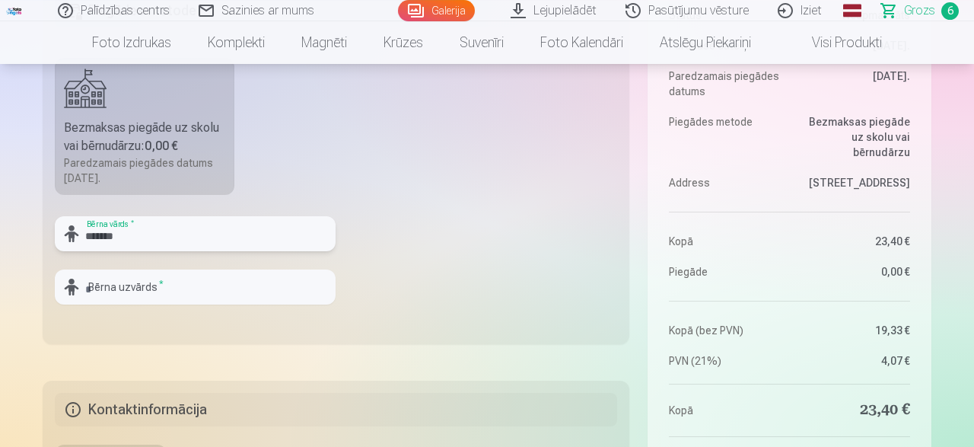
scroll to position [554, 0]
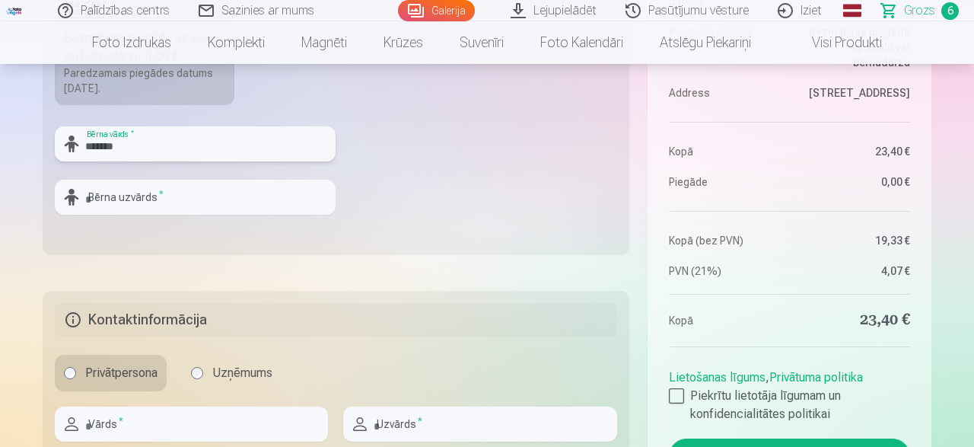
type input "*******"
click at [223, 199] on input "text" at bounding box center [195, 197] width 281 height 35
type input "*******"
click at [673, 394] on div at bounding box center [676, 395] width 15 height 15
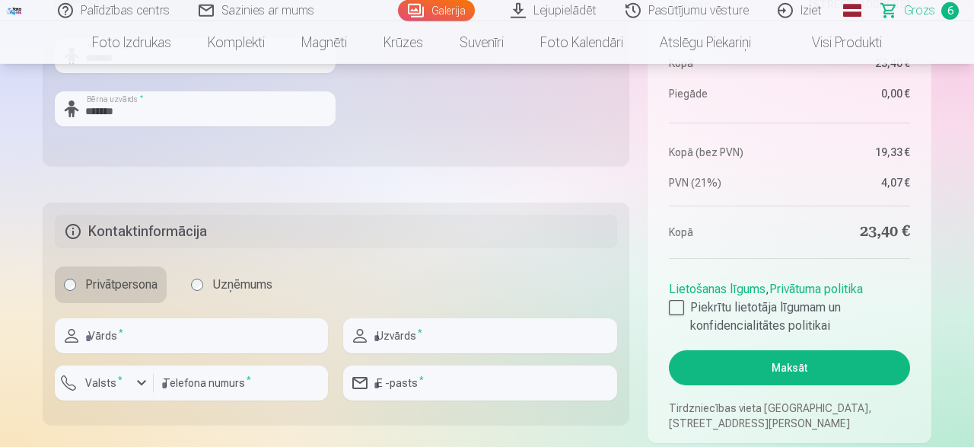
scroll to position [713, 0]
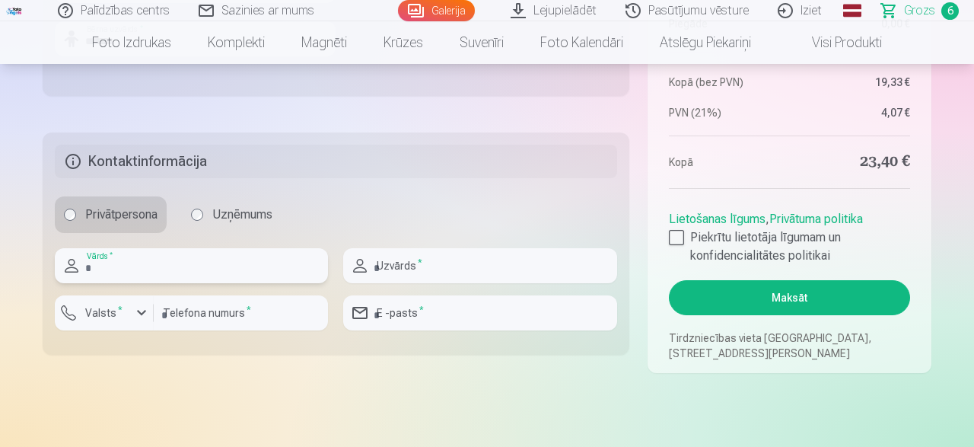
click at [178, 269] on input "text" at bounding box center [191, 265] width 273 height 35
type input "****"
click at [477, 270] on input "text" at bounding box center [479, 265] width 273 height 35
type input "*******"
click at [141, 311] on div "button" at bounding box center [141, 313] width 18 height 18
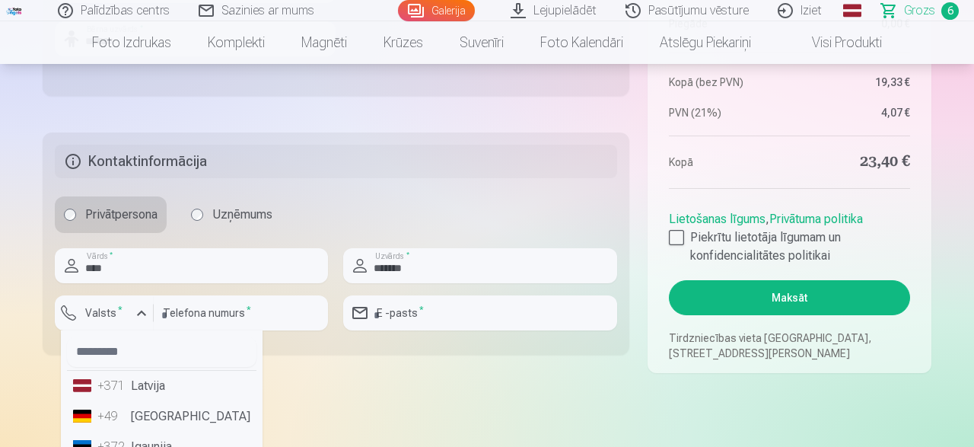
click at [150, 391] on li "+371 Latvija" at bounding box center [162, 386] width 190 height 30
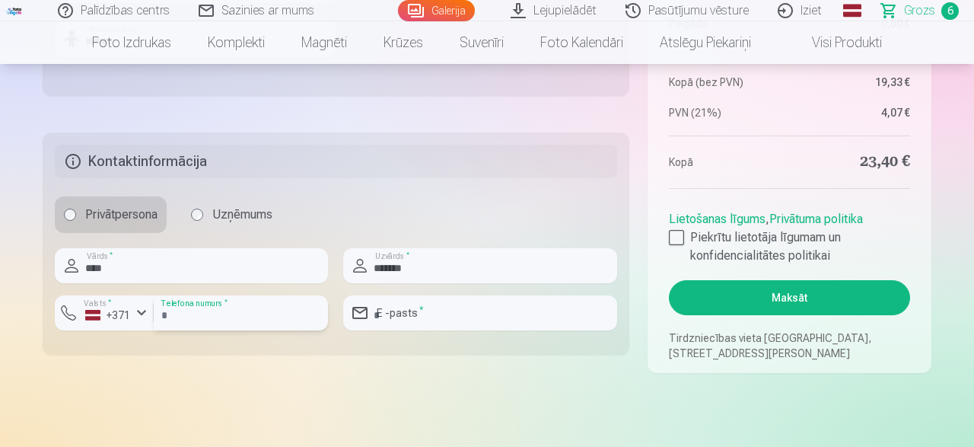
click at [267, 313] on input "number" at bounding box center [241, 312] width 174 height 35
type input "********"
click at [451, 315] on input "email" at bounding box center [479, 312] width 273 height 35
type input "**********"
click at [759, 293] on button "Maksāt" at bounding box center [789, 297] width 241 height 35
